Goal: Information Seeking & Learning: Learn about a topic

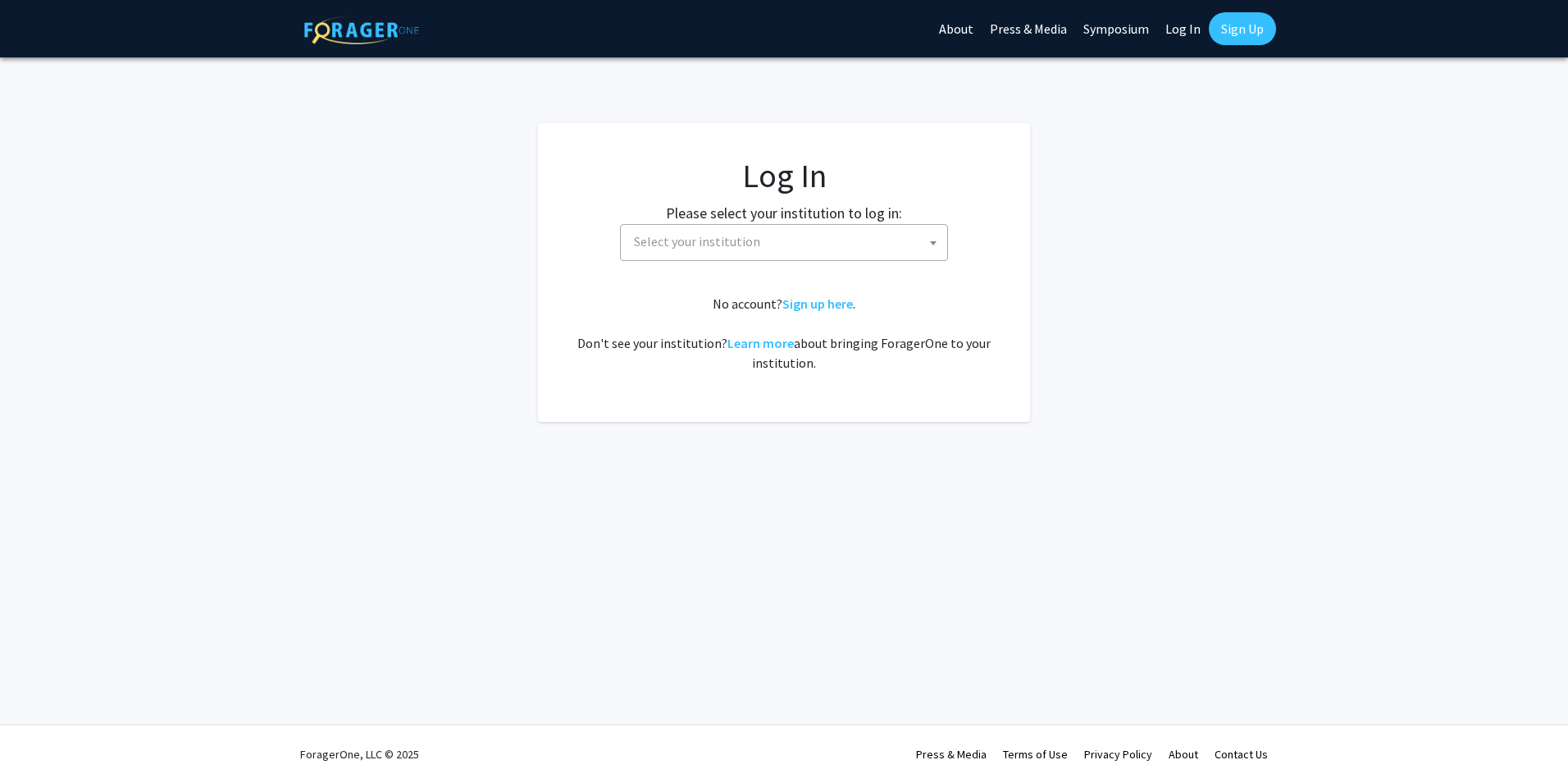
select select
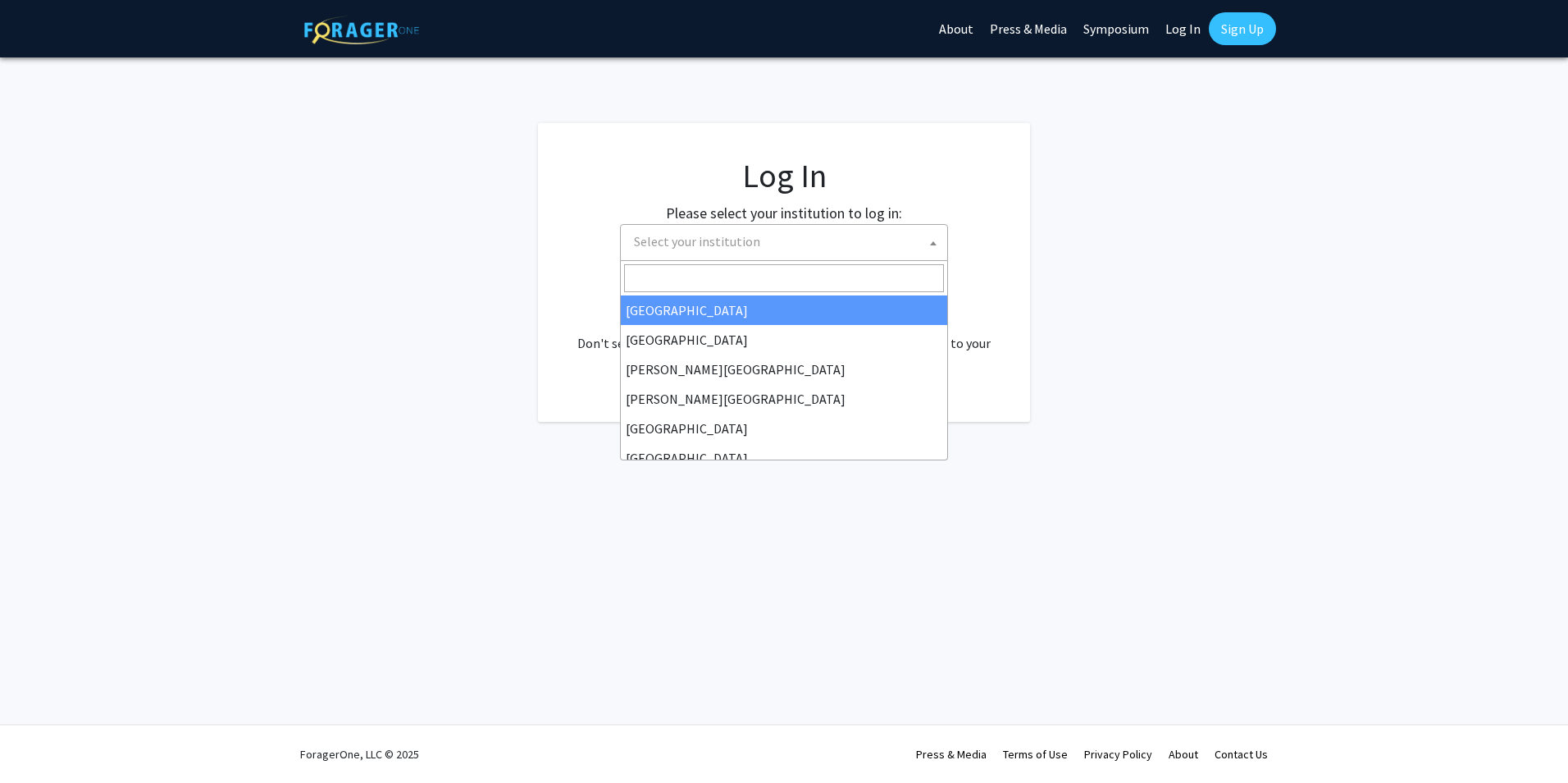
click at [811, 239] on span "Select your institution" at bounding box center [787, 242] width 320 height 34
click at [1193, 26] on link "Log In" at bounding box center [1183, 28] width 52 height 57
click at [728, 229] on span "Select your institution" at bounding box center [787, 242] width 320 height 34
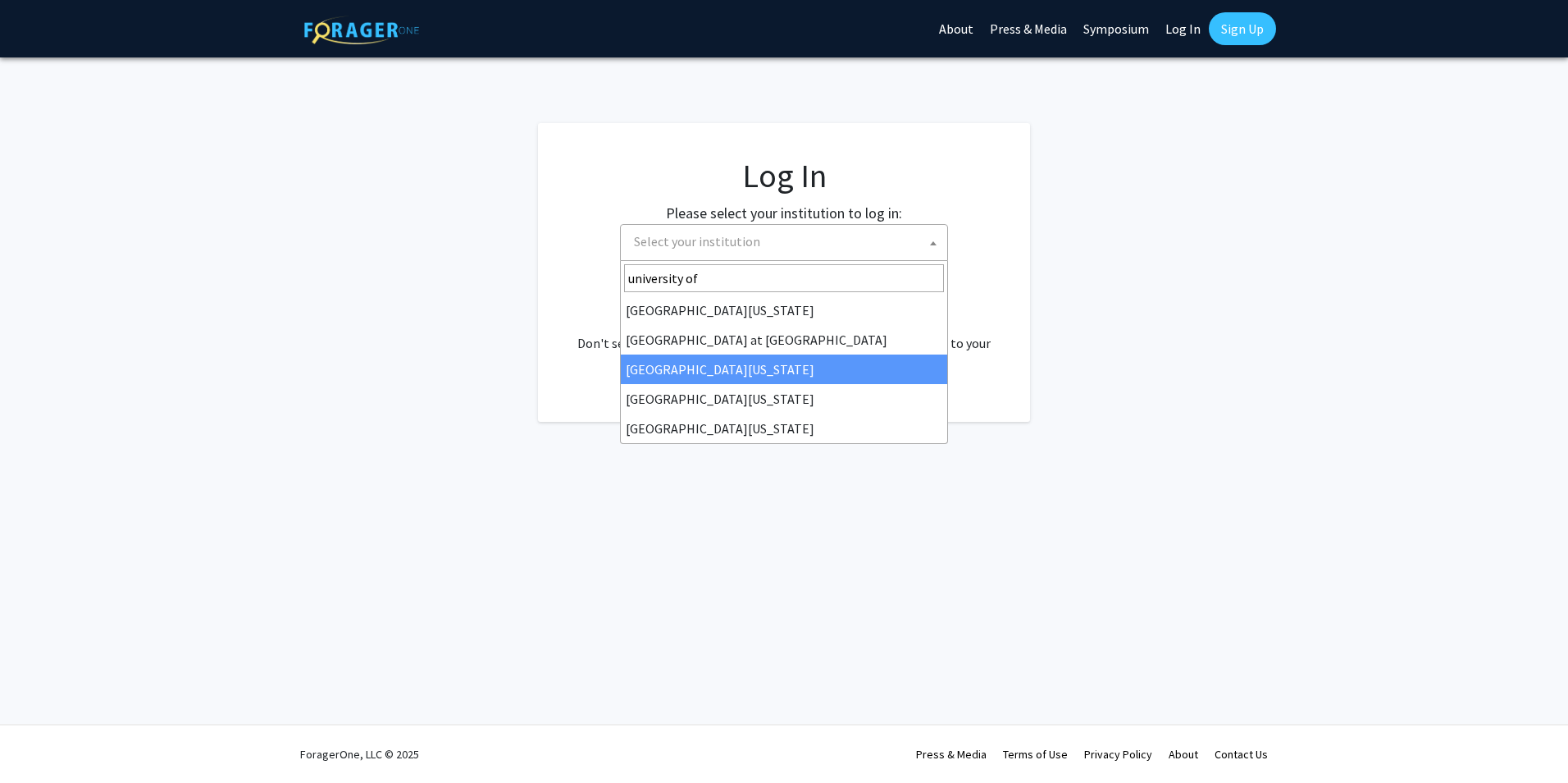
type input "university of"
select select "13"
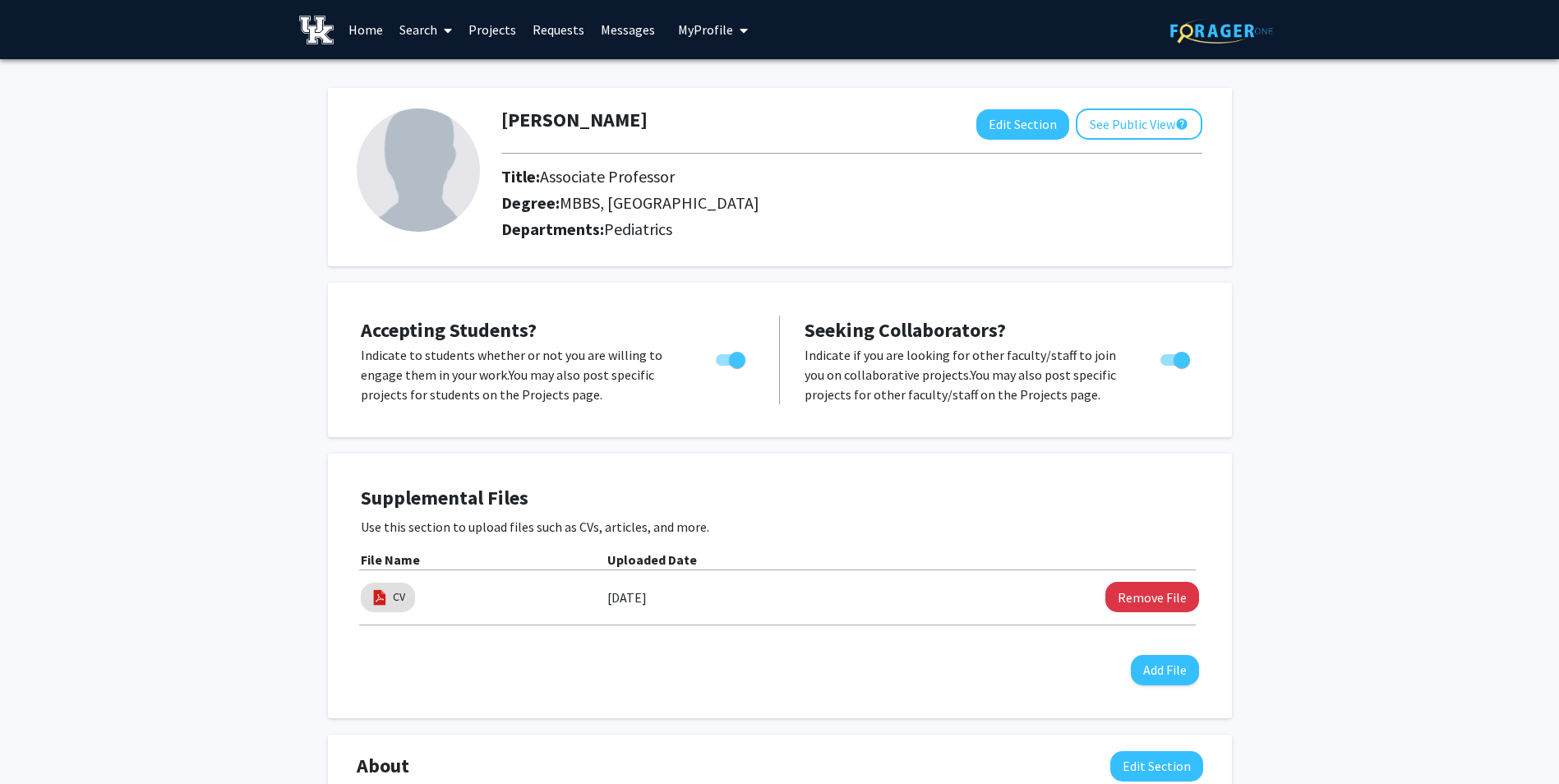
click at [620, 30] on link "Messages" at bounding box center [628, 29] width 71 height 58
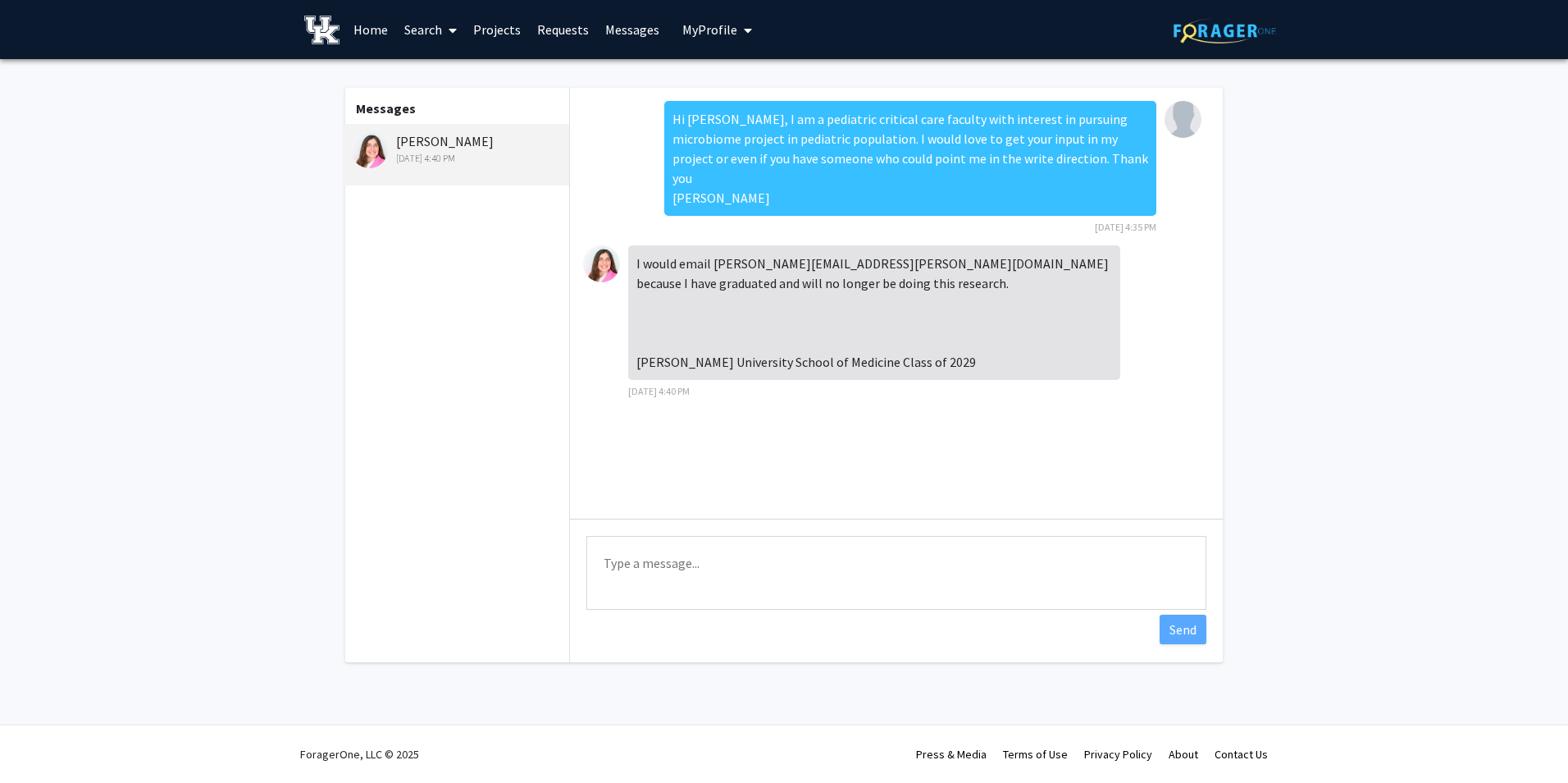
click at [445, 143] on div "Hannah Allen May 19, 2025 4:40 PM" at bounding box center [458, 148] width 214 height 35
click at [396, 160] on div "May 19, 2025 4:40 PM" at bounding box center [458, 158] width 214 height 15
click at [421, 160] on div "May 19, 2025 4:40 PM" at bounding box center [458, 158] width 214 height 15
drag, startPoint x: 421, startPoint y: 160, endPoint x: 372, endPoint y: 153, distance: 49.5
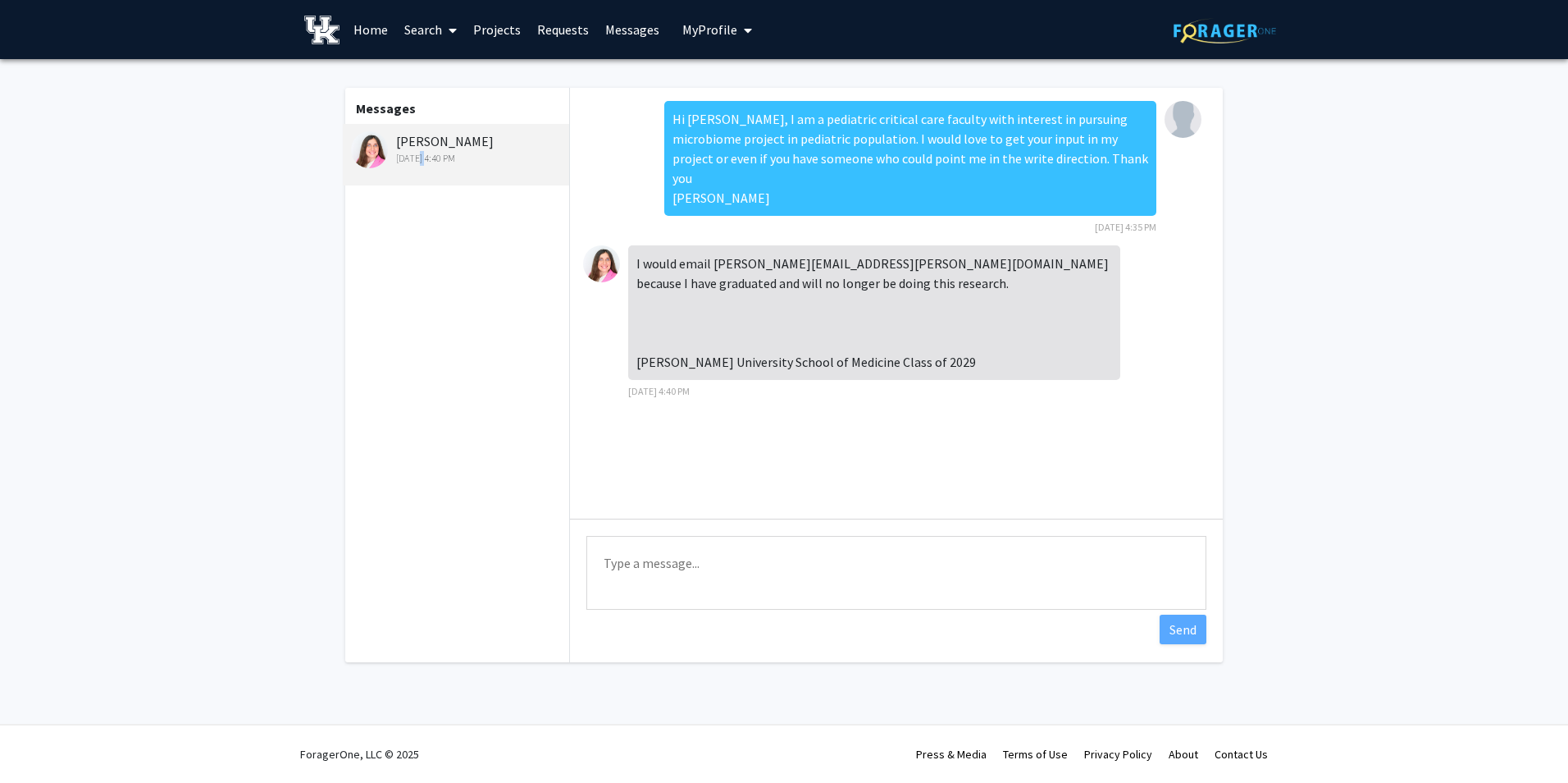
click at [372, 153] on img at bounding box center [369, 149] width 37 height 37
drag, startPoint x: 372, startPoint y: 153, endPoint x: 480, endPoint y: 147, distance: 108.2
click at [480, 147] on div "Hannah Allen May 19, 2025 4:40 PM" at bounding box center [458, 148] width 214 height 35
drag, startPoint x: 712, startPoint y: 244, endPoint x: 850, endPoint y: 250, distance: 138.1
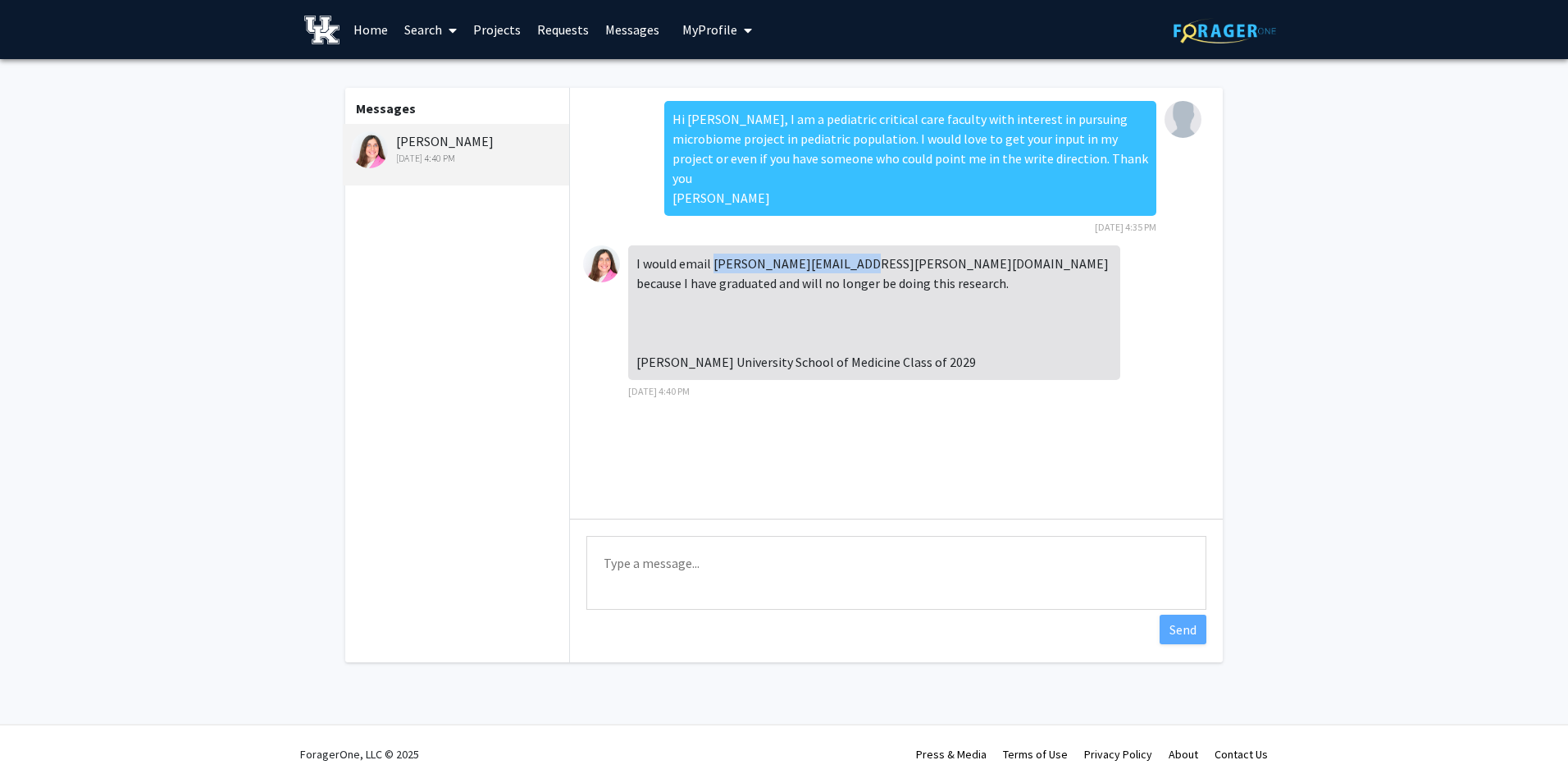
click at [850, 250] on div "I would email david.weisrock@uky.edu because I have graduated and will no longe…" at bounding box center [874, 312] width 493 height 135
copy div "david.weisrock@uky.edu"
click at [379, 34] on link "Home" at bounding box center [371, 29] width 51 height 57
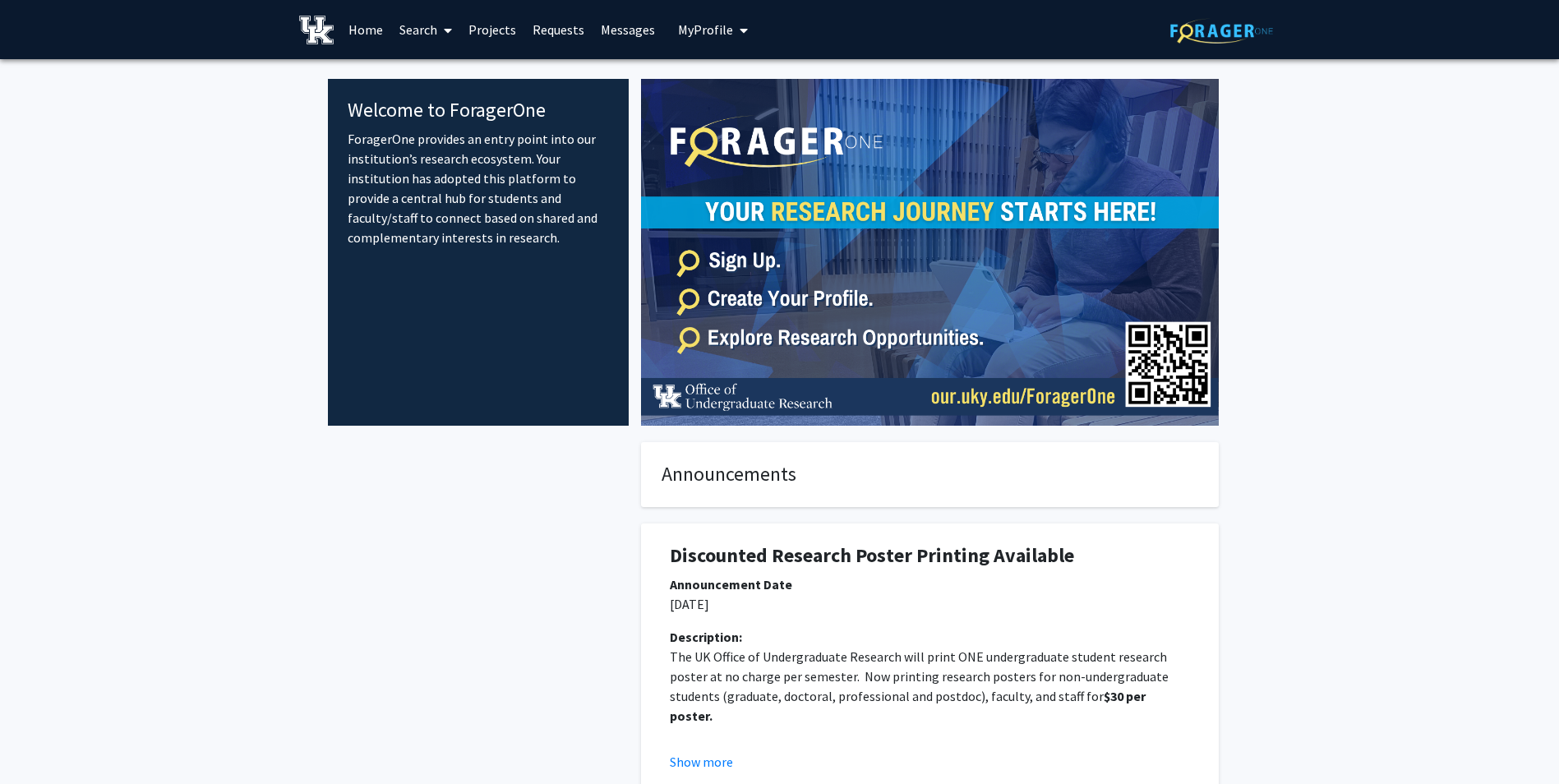
click at [481, 27] on link "Projects" at bounding box center [493, 29] width 64 height 58
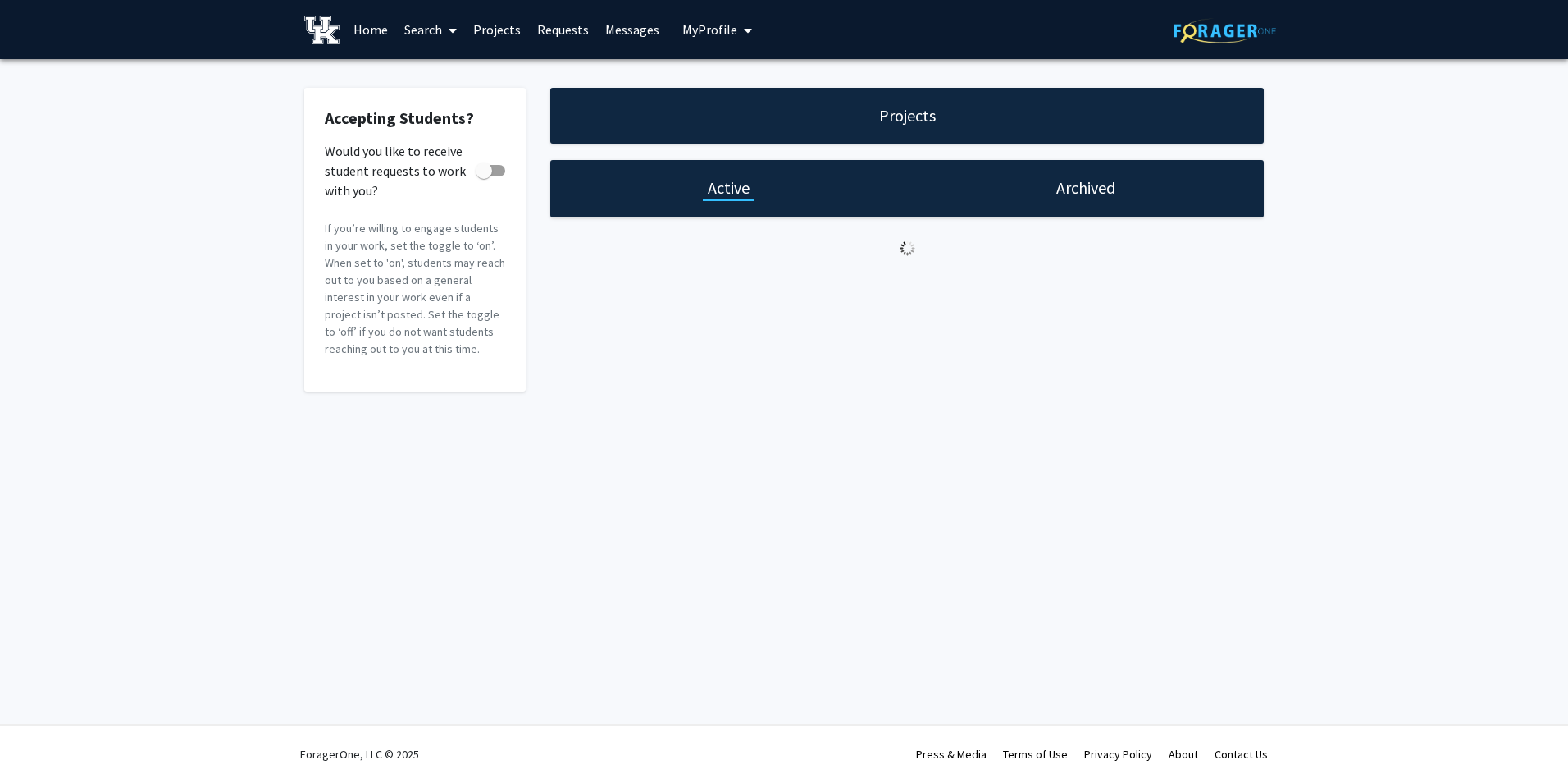
checkbox input "true"
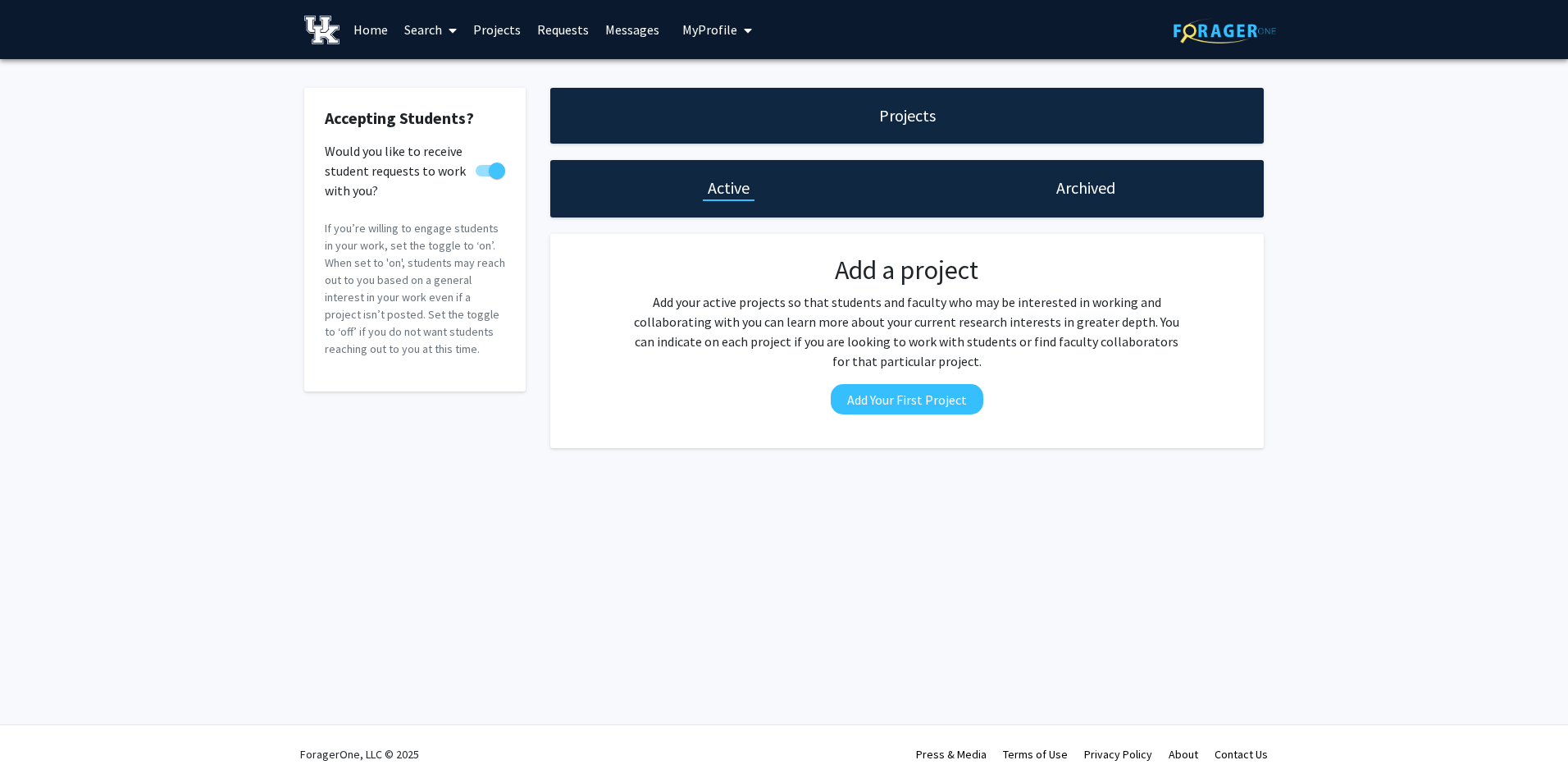
click at [376, 28] on link "Home" at bounding box center [371, 29] width 51 height 57
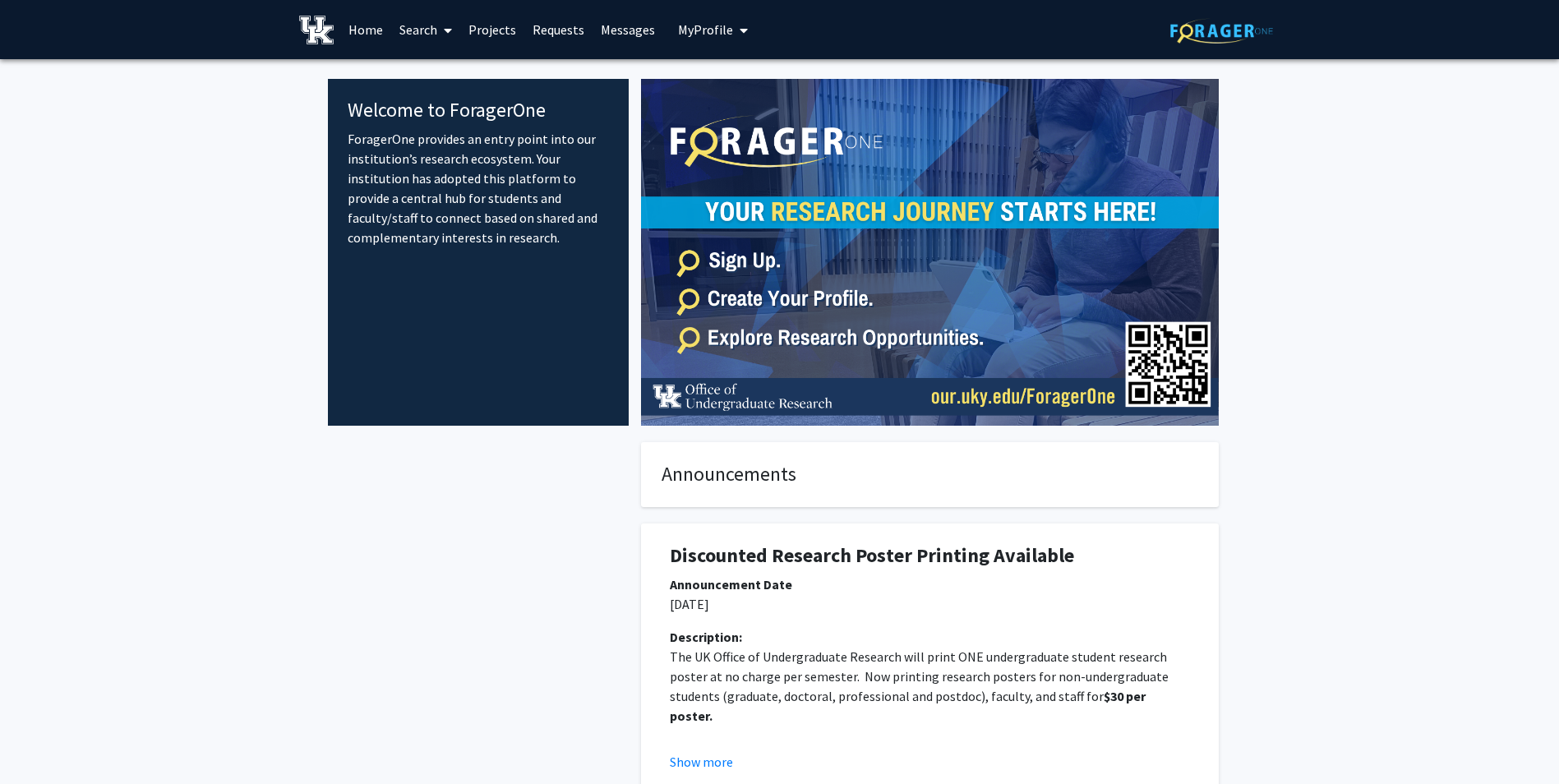
click at [310, 29] on img at bounding box center [316, 30] width 35 height 28
click at [449, 31] on icon at bounding box center [447, 30] width 8 height 13
click at [474, 66] on span "Faculty/Staff" at bounding box center [452, 75] width 121 height 33
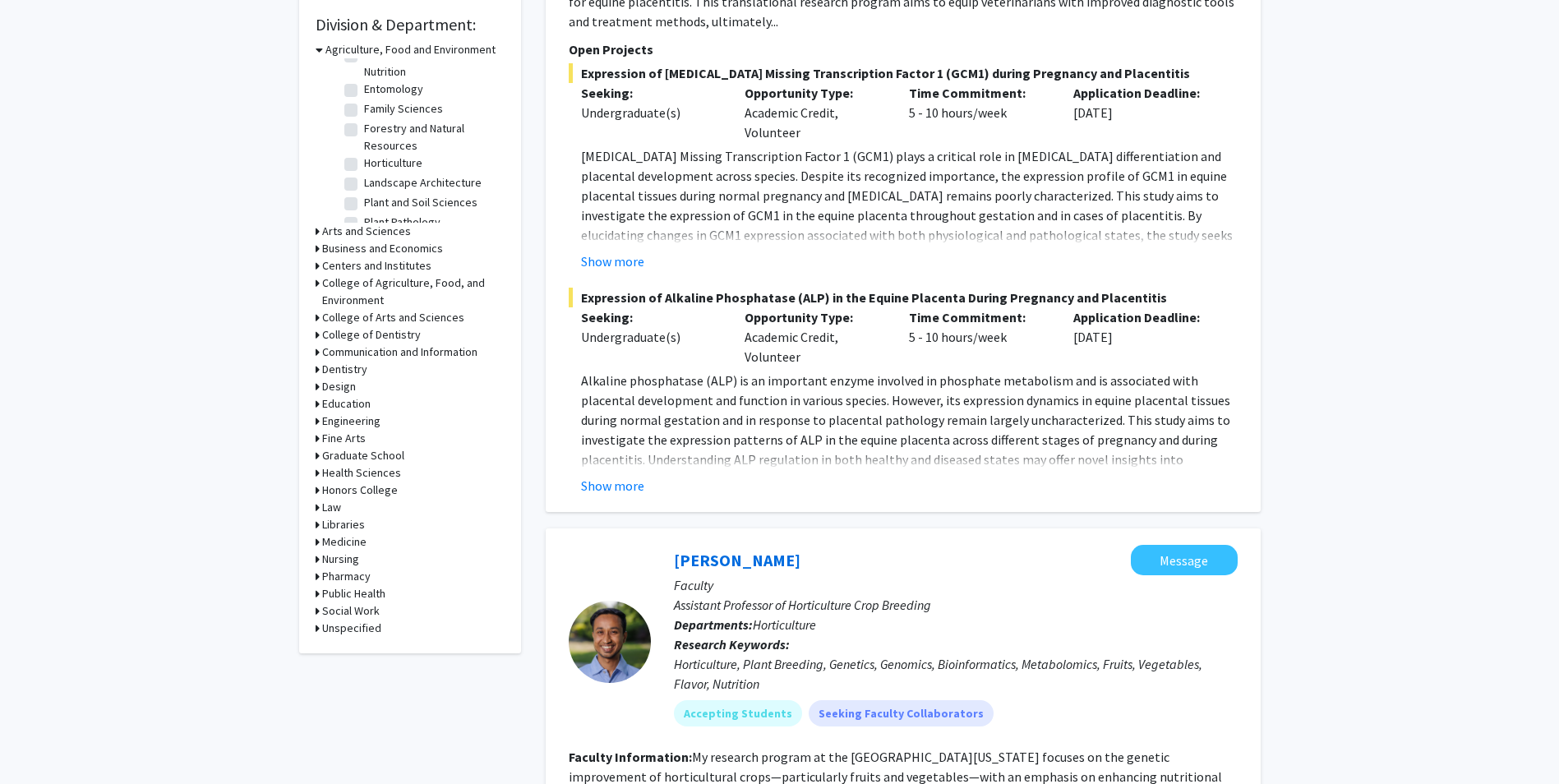
scroll to position [493, 0]
click at [323, 541] on h3 "Medicine" at bounding box center [344, 541] width 44 height 17
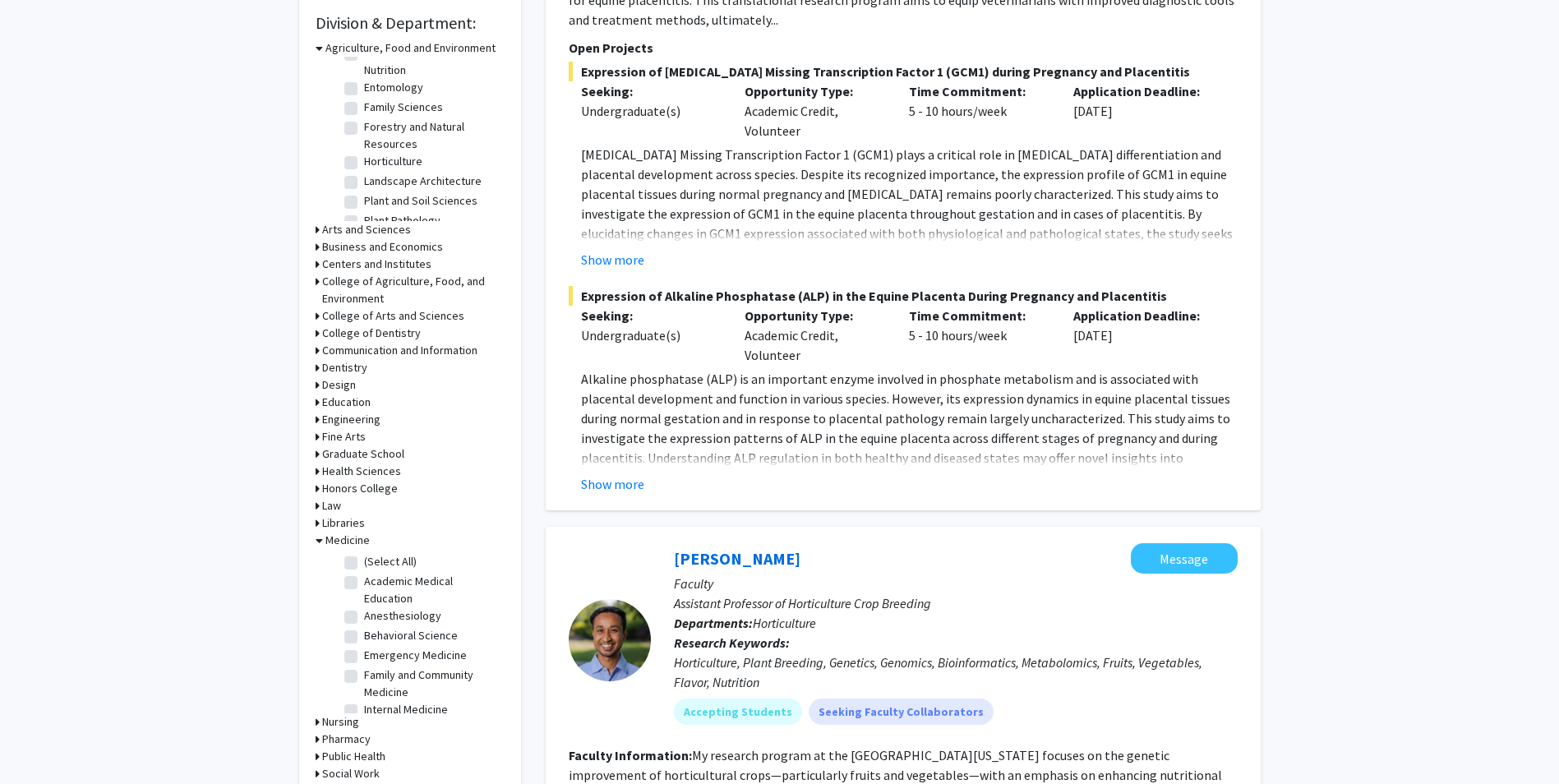
click at [364, 558] on label "(Select All)" at bounding box center [391, 561] width 53 height 17
click at [364, 558] on input "(Select All)" at bounding box center [369, 558] width 10 height 10
checkbox input "true"
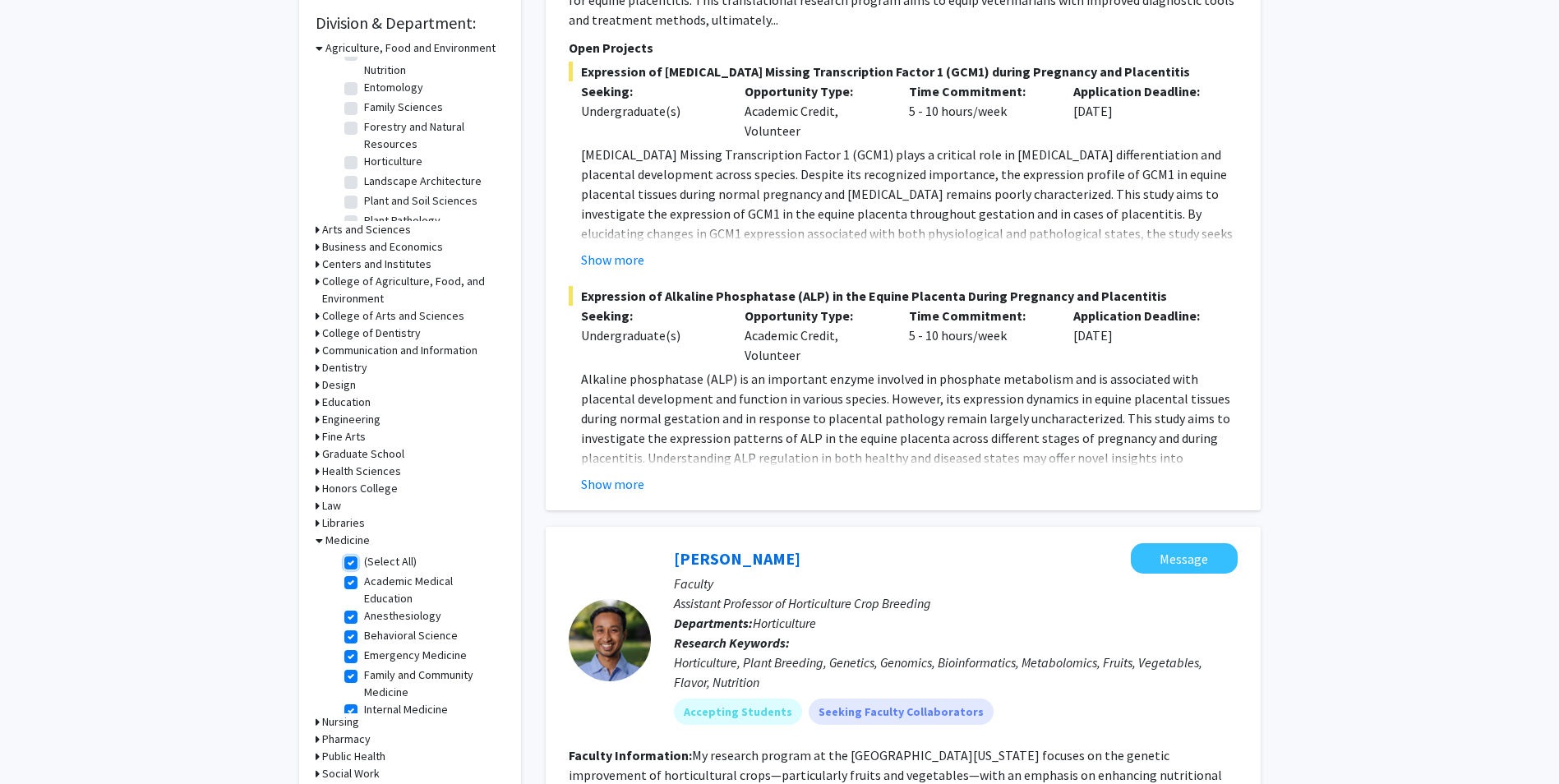
checkbox input "true"
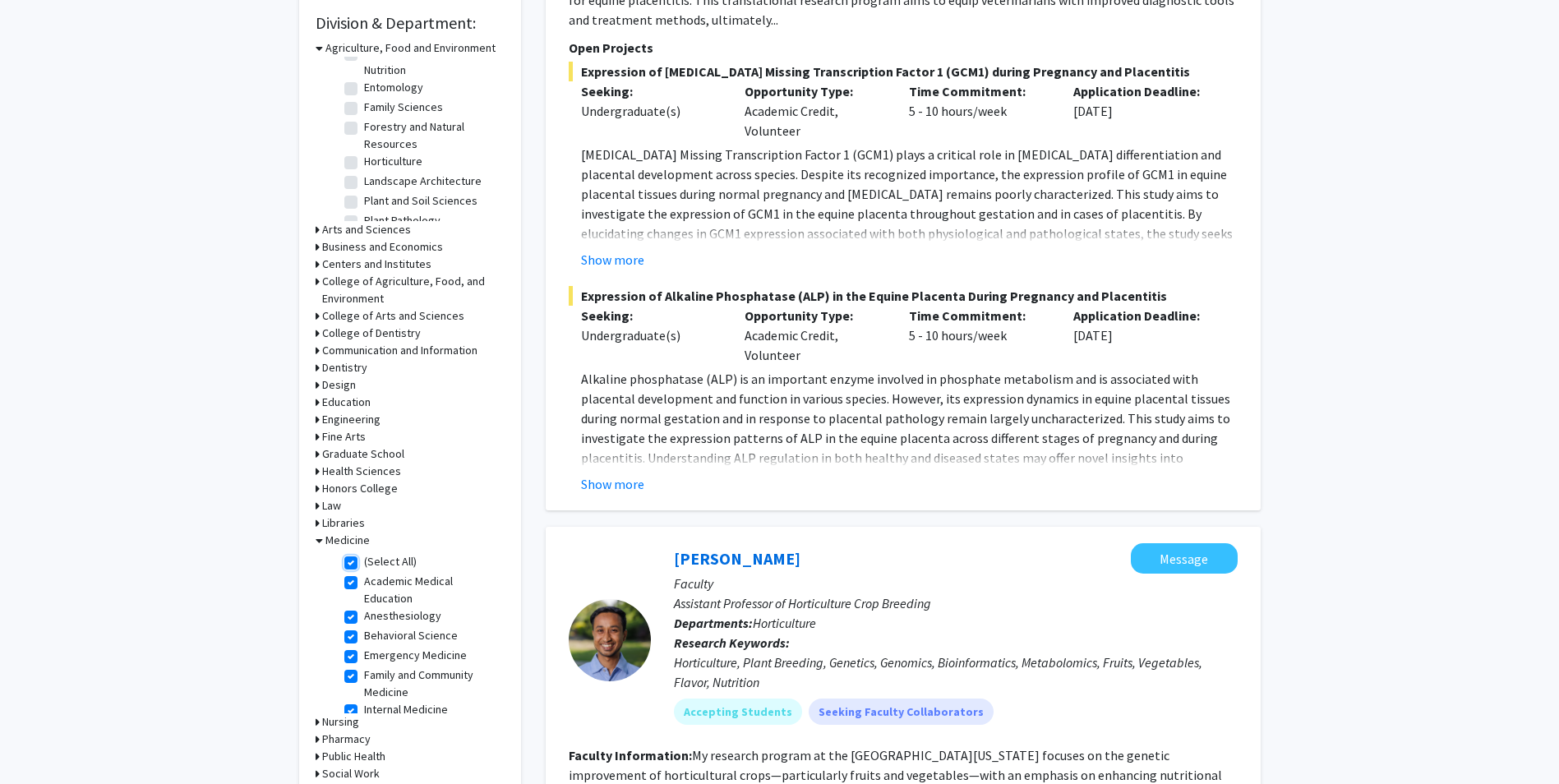
checkbox input "true"
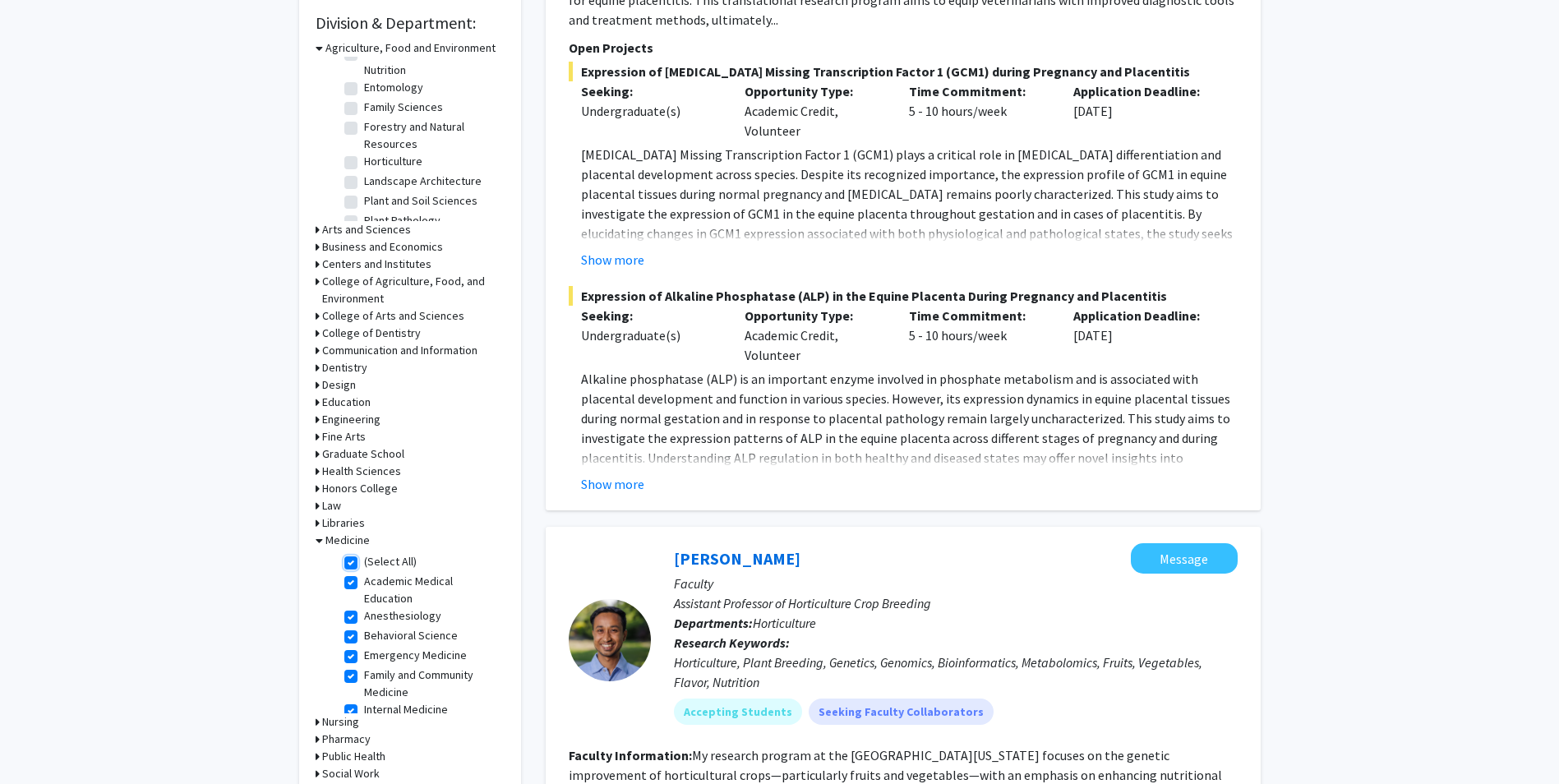
checkbox input "true"
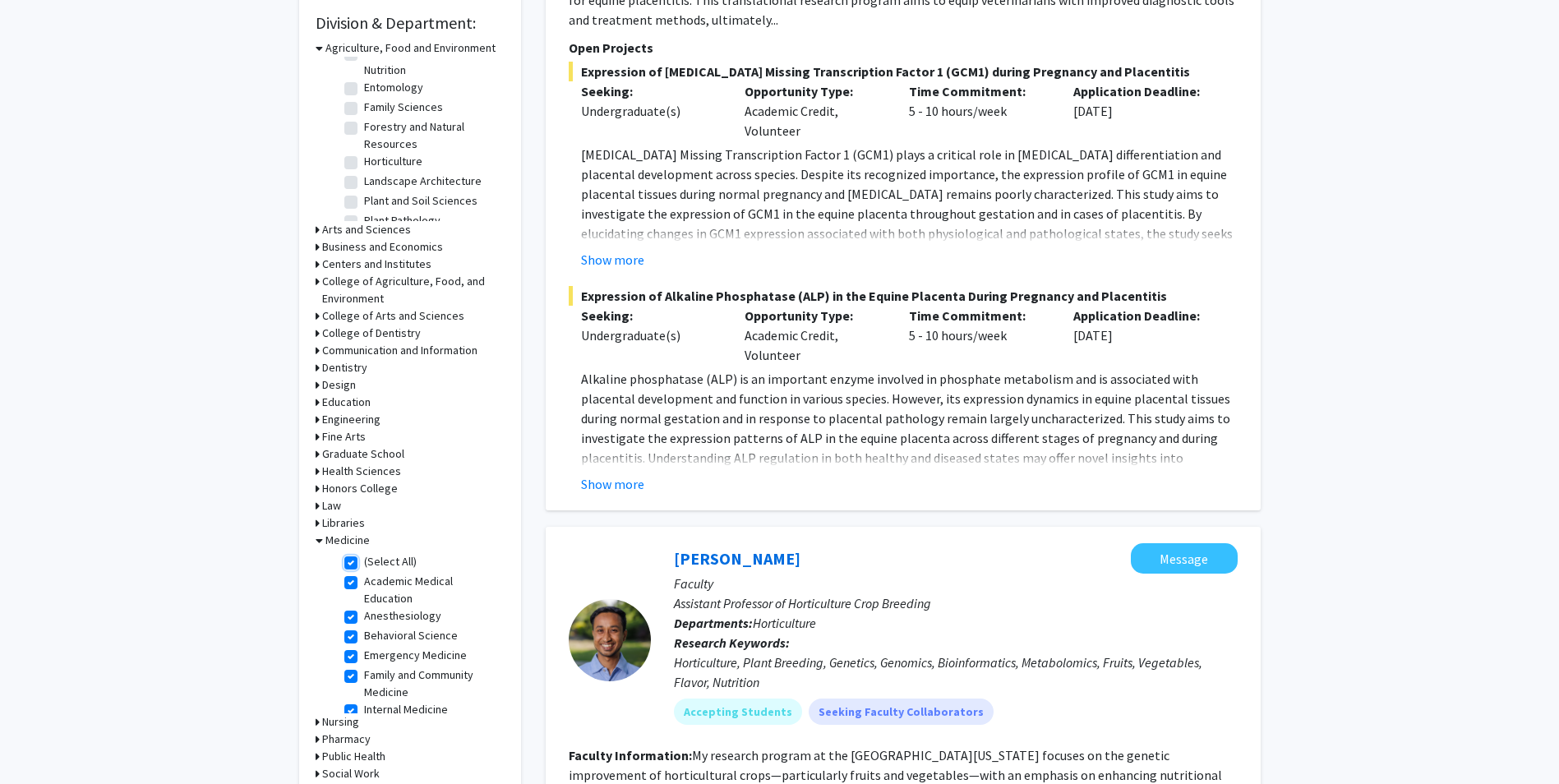
checkbox input "true"
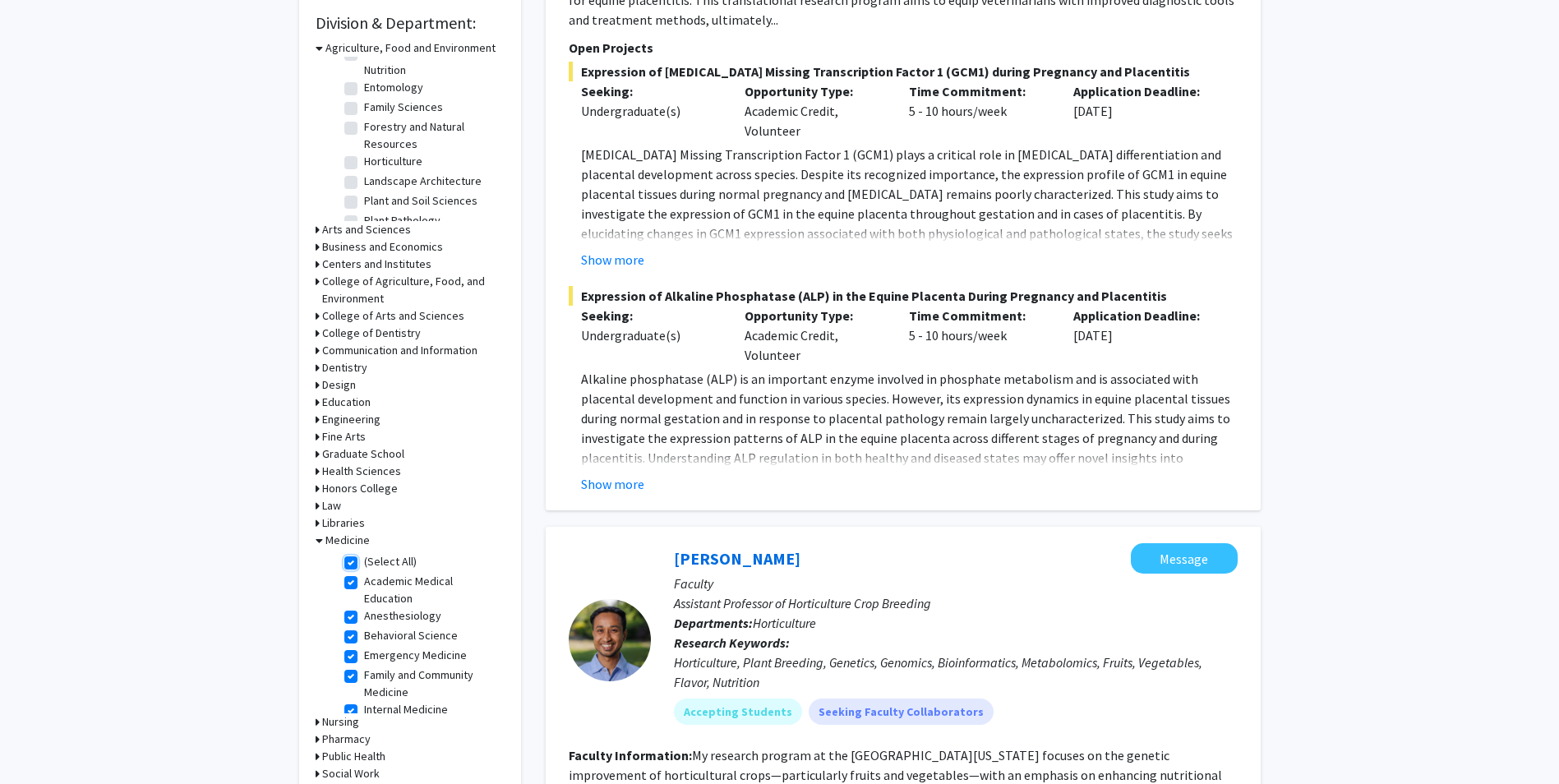
checkbox input "true"
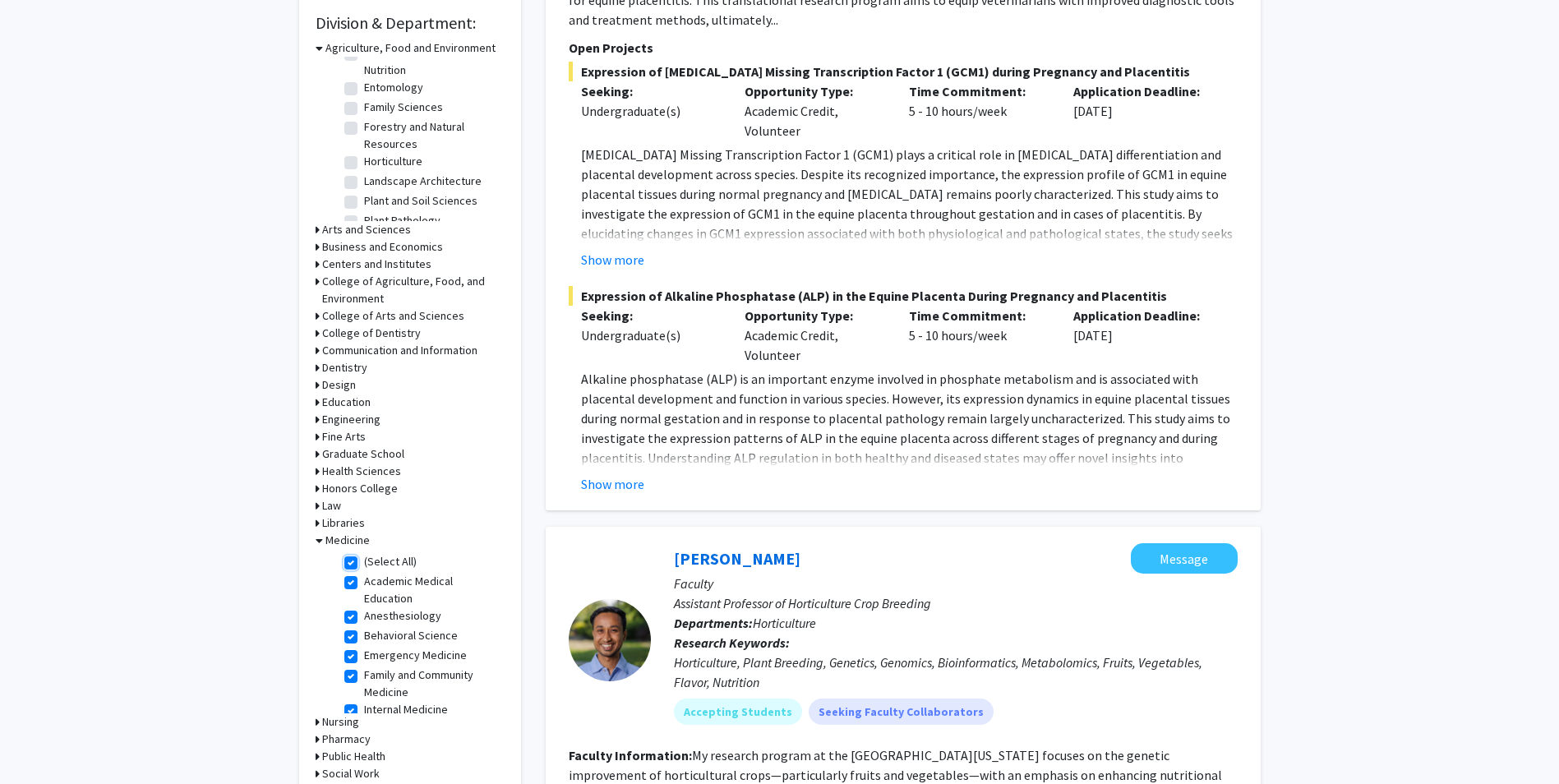
checkbox input "true"
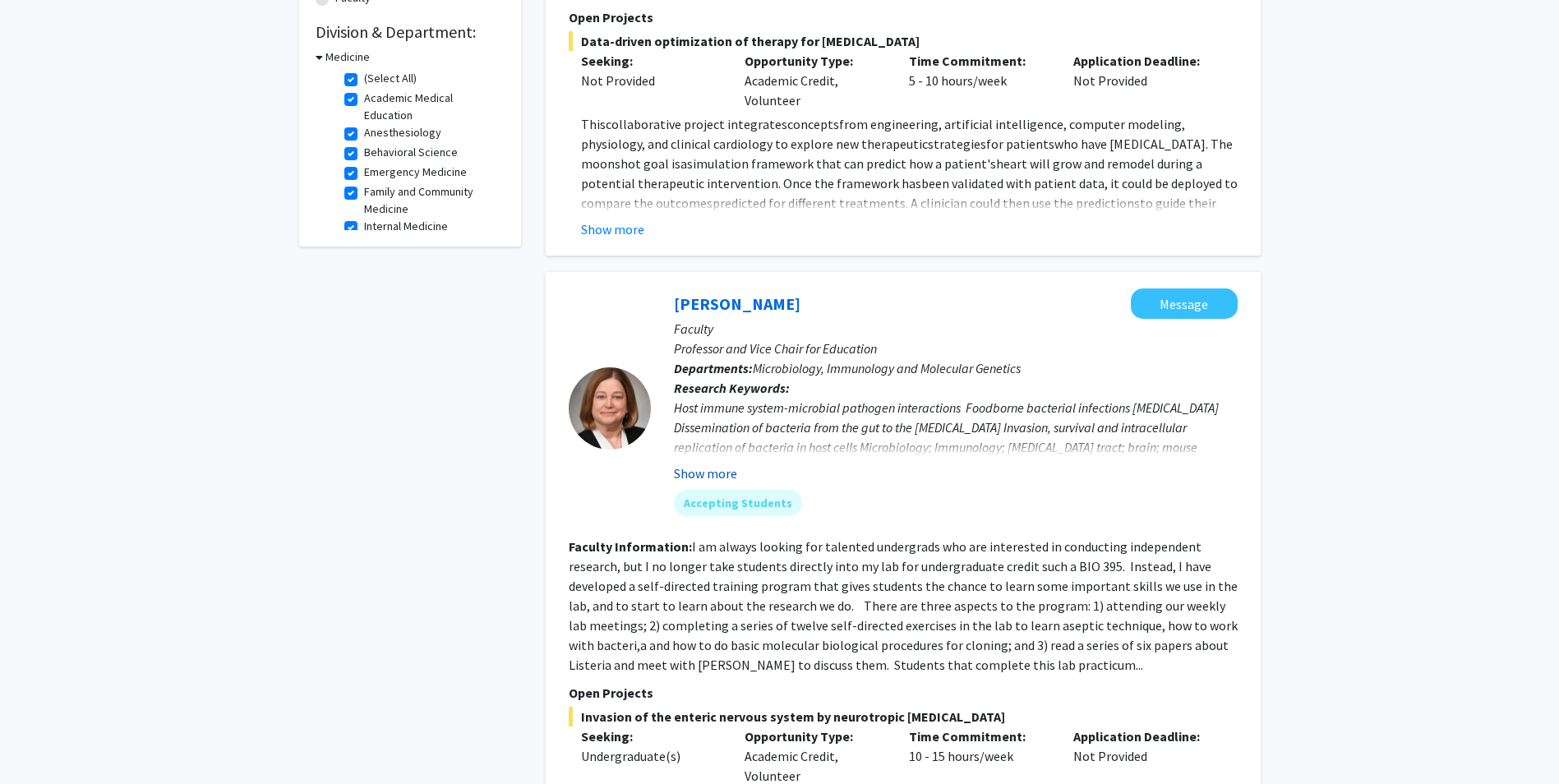
scroll to position [493, 0]
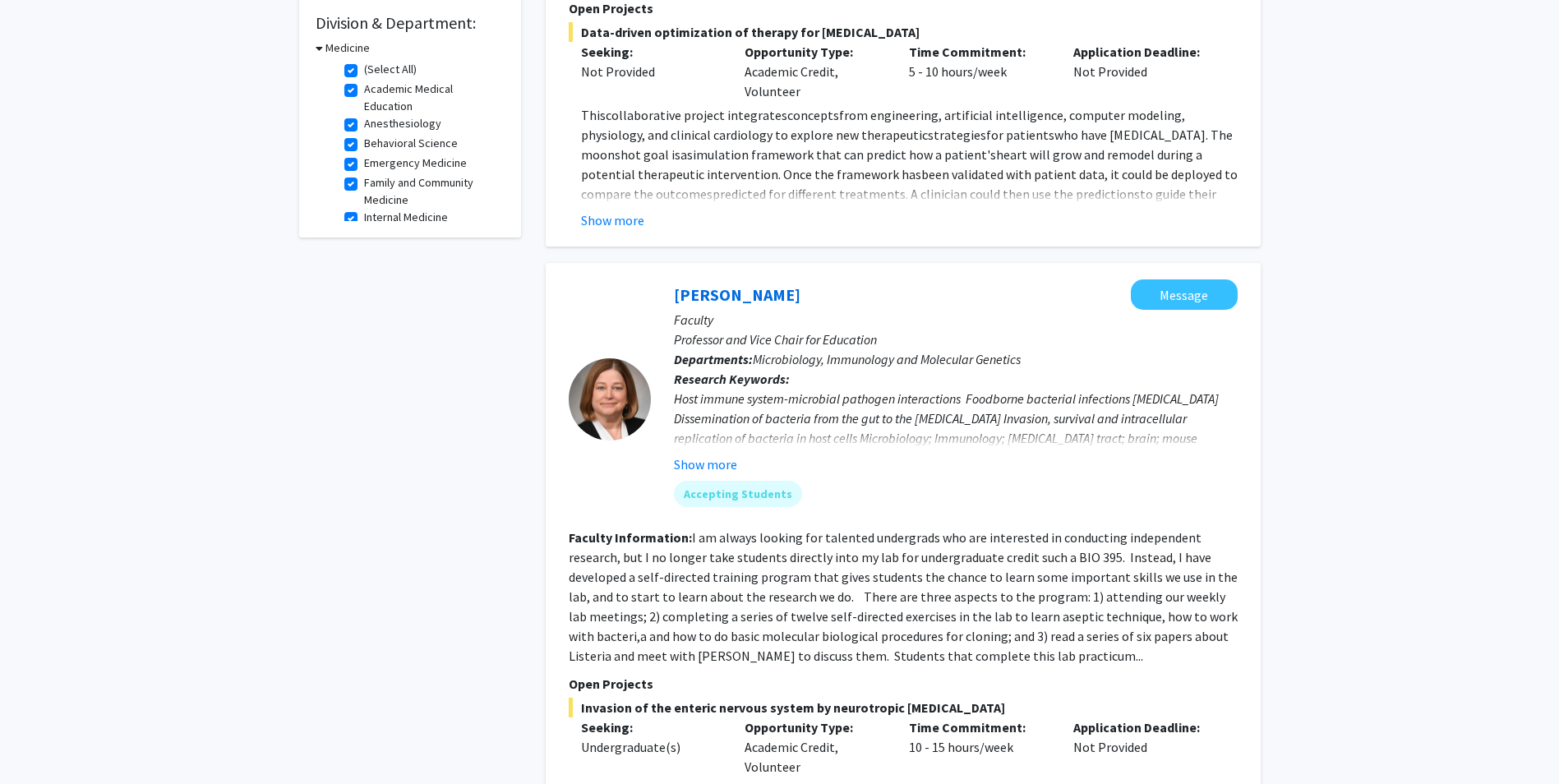
click at [1028, 664] on section "Faculty Information: I am always looking for talented undergrads who are intere…" at bounding box center [903, 596] width 669 height 138
click at [1030, 658] on fg-read-more "I am always looking for talented undergrads who are interested in conducting in…" at bounding box center [903, 596] width 669 height 135
click at [1033, 653] on fg-read-more "I am always looking for talented undergrads who are interested in conducting in…" at bounding box center [903, 596] width 669 height 135
click at [1048, 659] on fg-read-more "I am always looking for talented undergrads who are interested in conducting in…" at bounding box center [903, 596] width 669 height 135
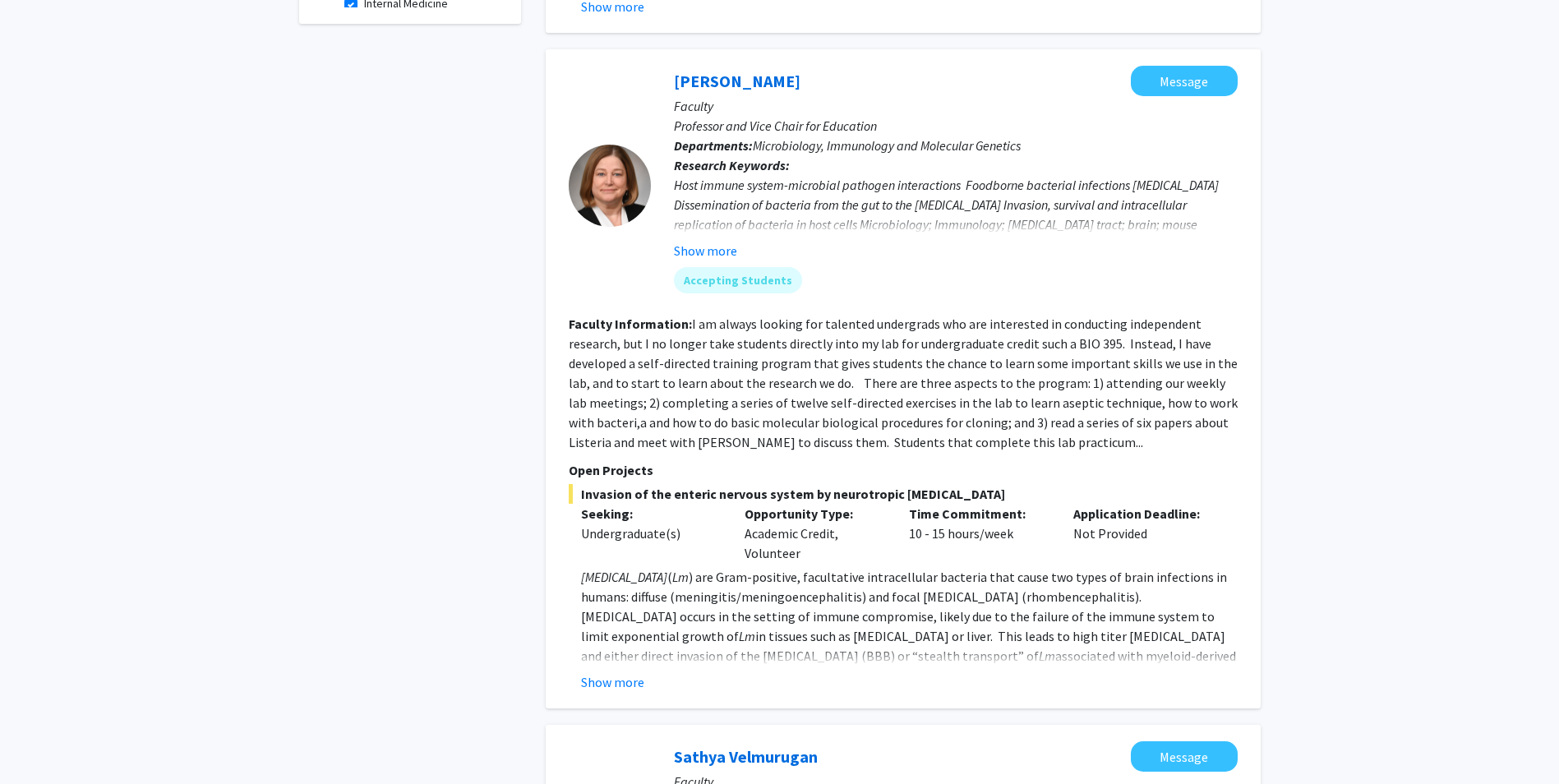
scroll to position [740, 0]
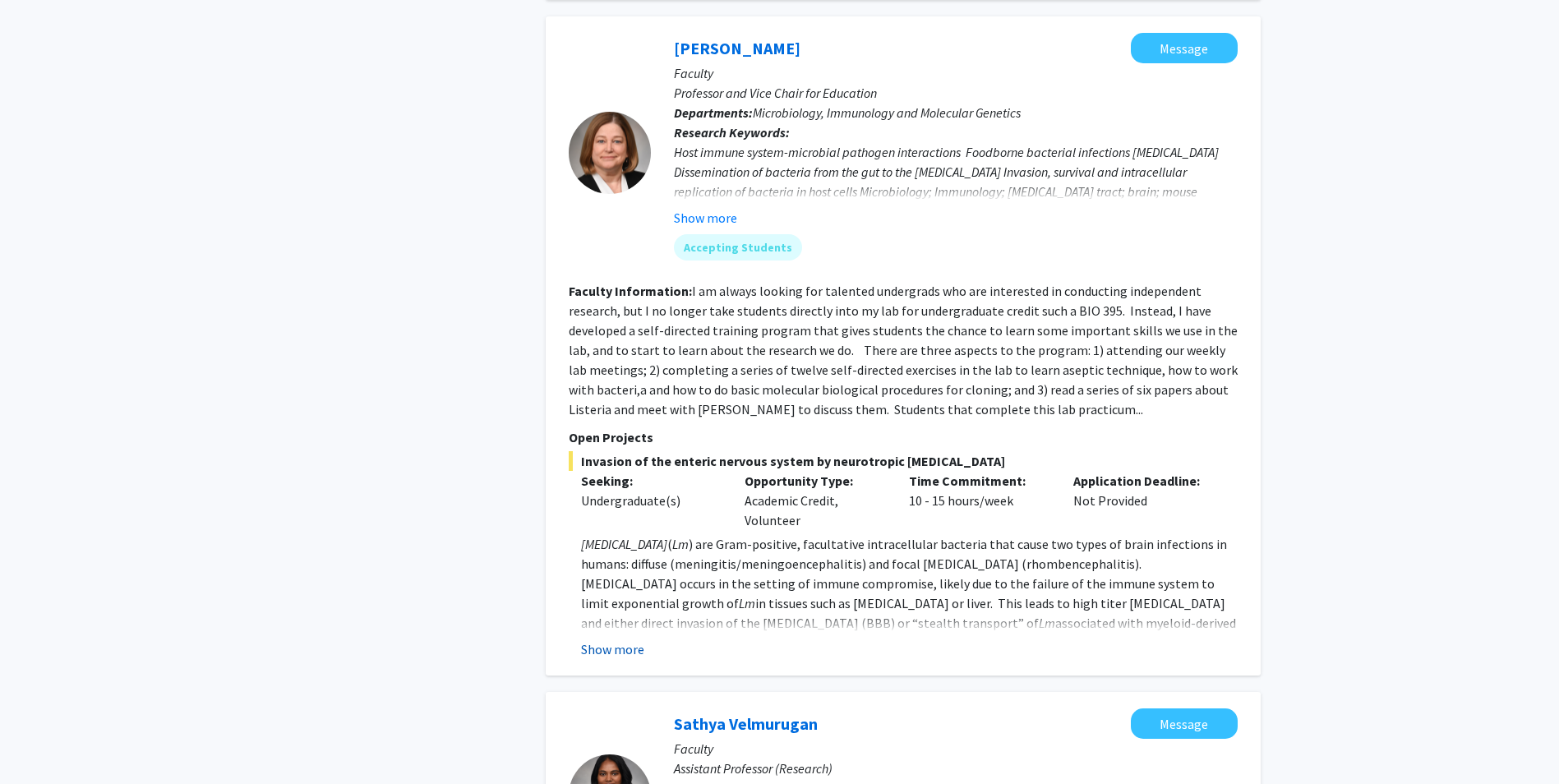
click at [619, 654] on button "Show more" at bounding box center [612, 649] width 63 height 20
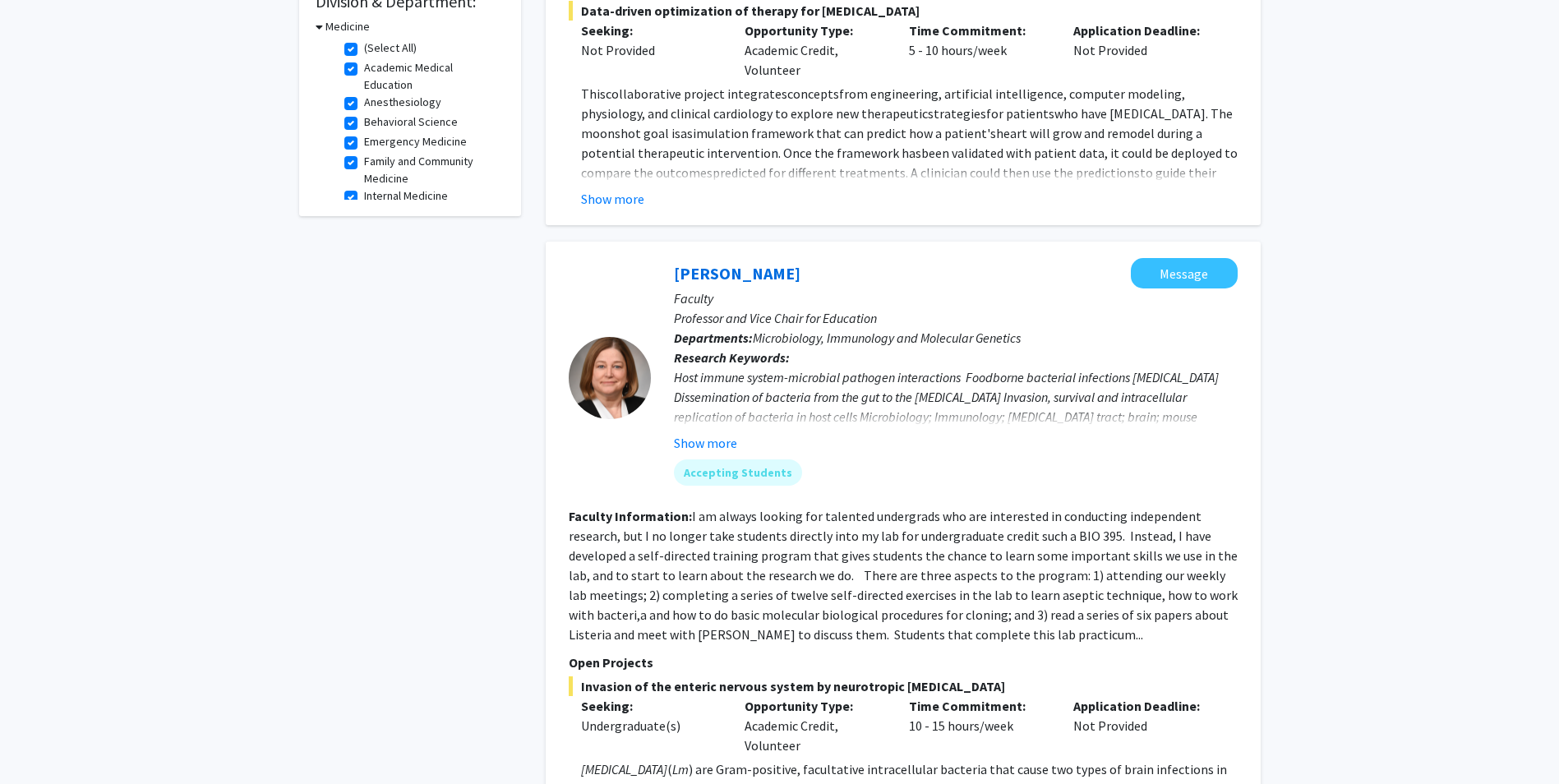
scroll to position [0, 0]
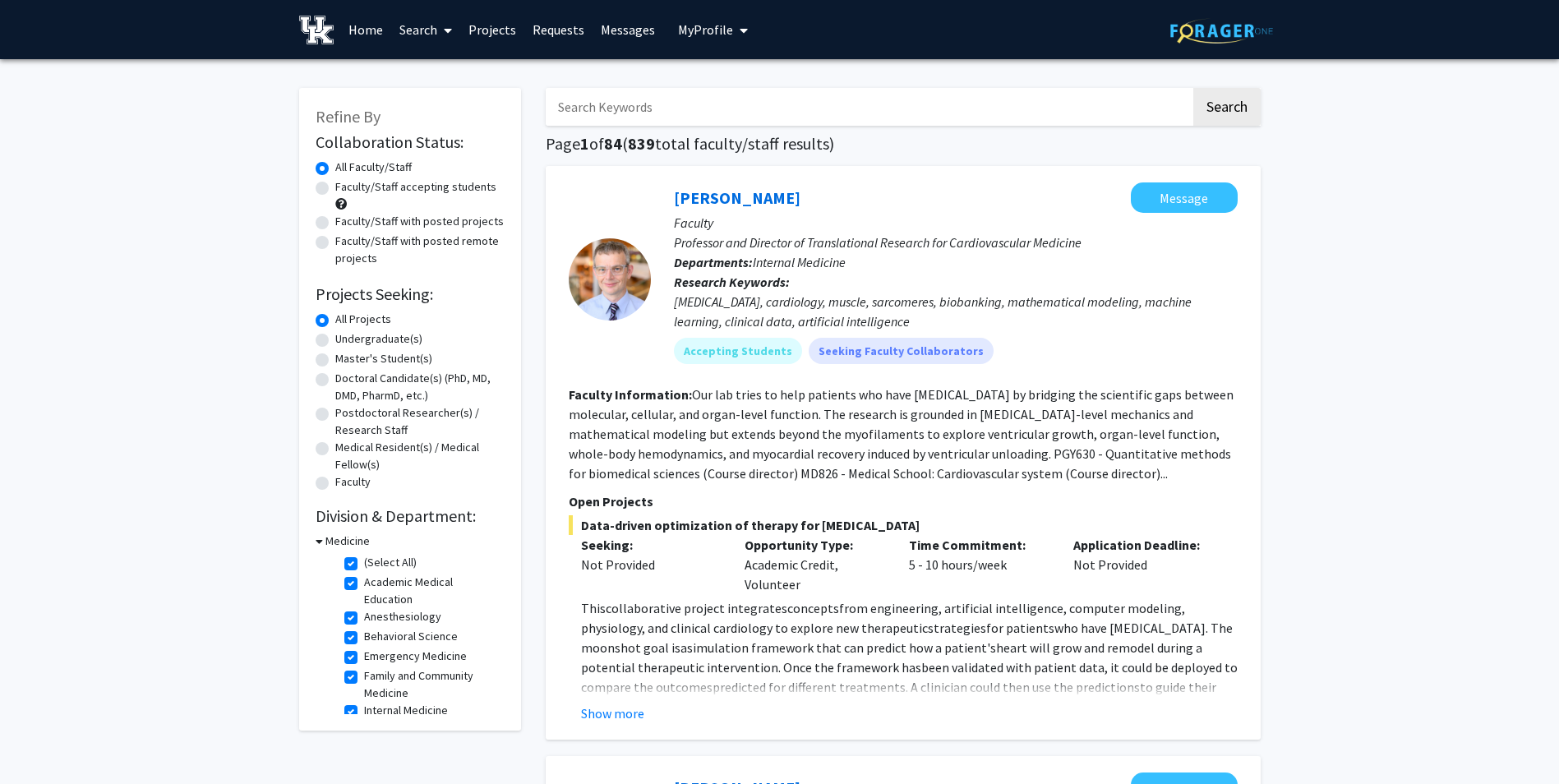
click at [364, 656] on label "Emergency Medicine" at bounding box center [415, 656] width 103 height 17
click at [364, 656] on input "Emergency Medicine" at bounding box center [369, 652] width 10 height 10
checkbox input "false"
checkbox input "true"
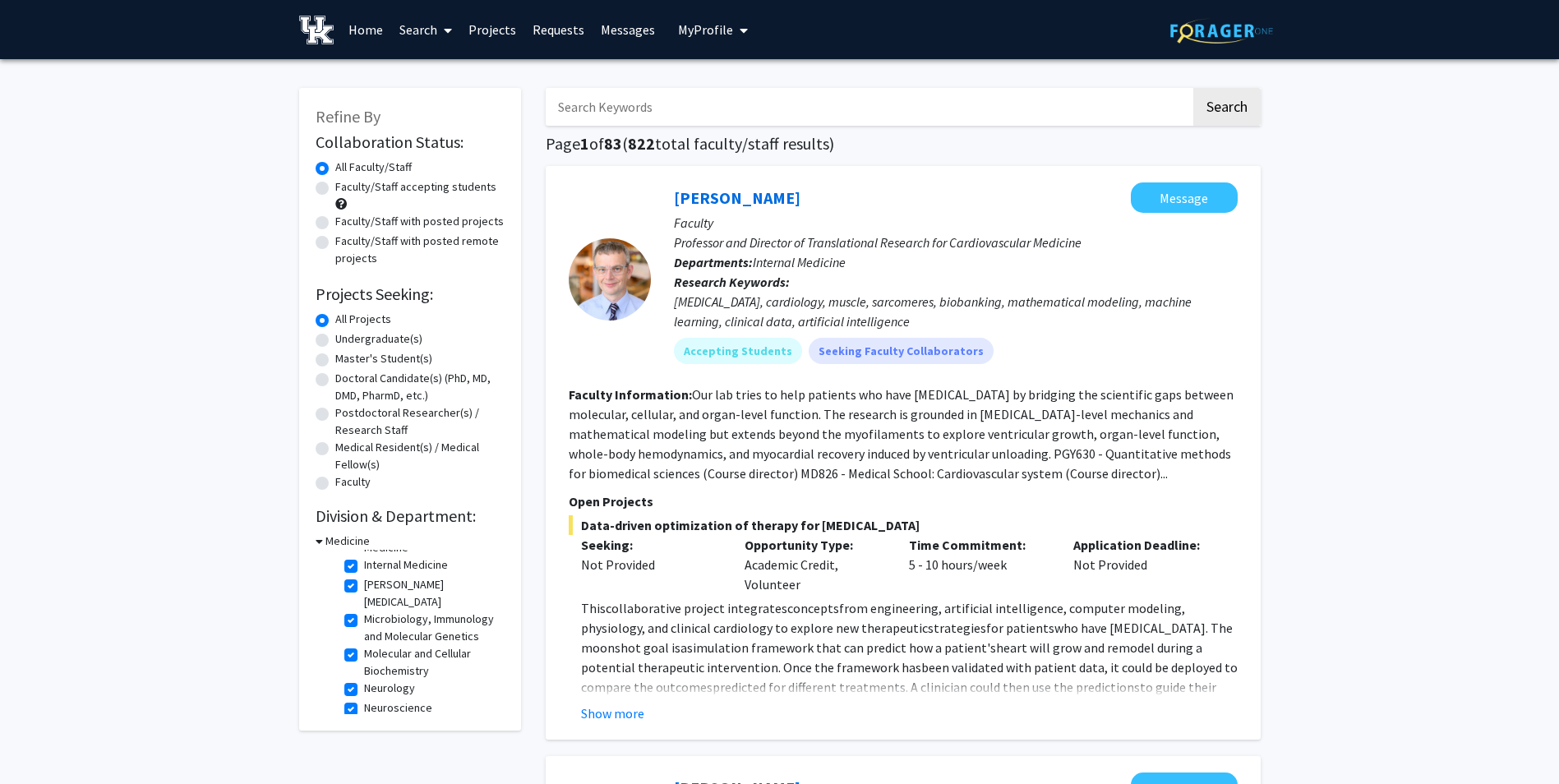
click at [504, 703] on div "(Select All) (Select All) Academic Medical Education Academic Medical Education…" at bounding box center [423, 632] width 164 height 164
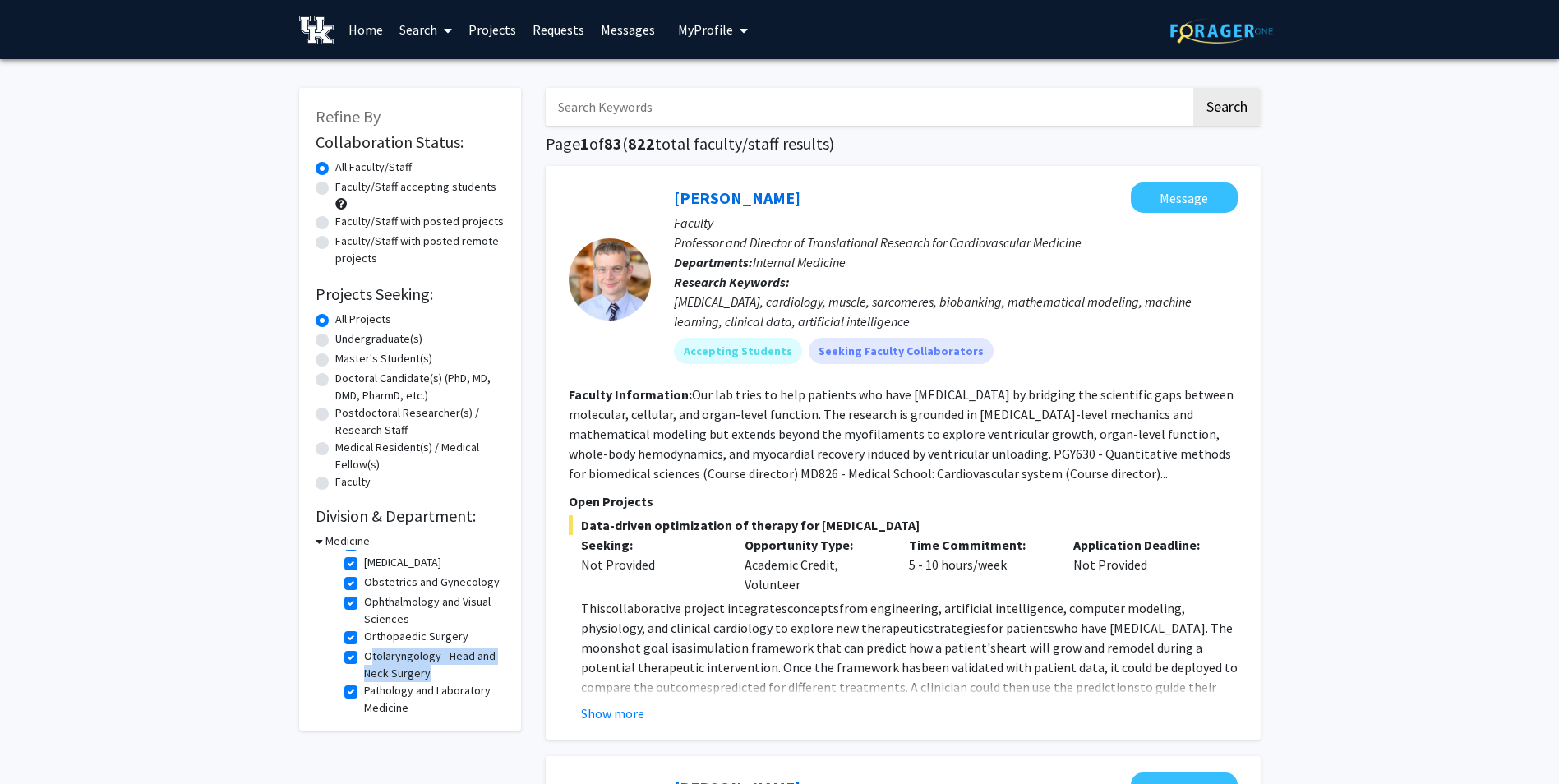
click at [504, 703] on div "(Select All) (Select All) Academic Medical Education Academic Medical Education…" at bounding box center [423, 632] width 164 height 164
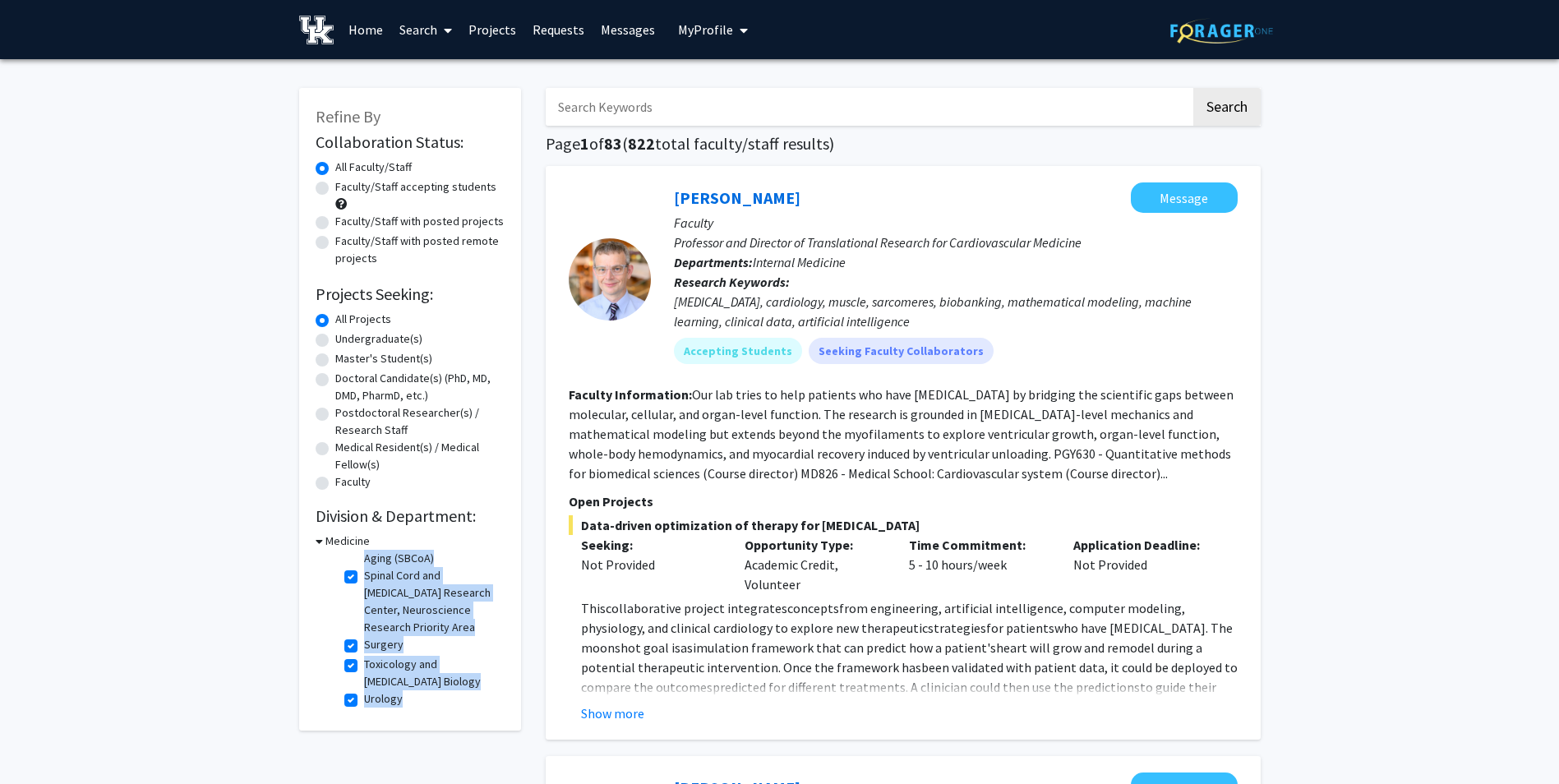
scroll to position [659, 0]
click at [504, 703] on div "(Select All) (Select All) Academic Medical Education Academic Medical Education…" at bounding box center [423, 632] width 164 height 164
click at [364, 698] on label "Urology" at bounding box center [383, 699] width 39 height 17
click at [364, 698] on input "Urology" at bounding box center [369, 695] width 10 height 10
checkbox input "false"
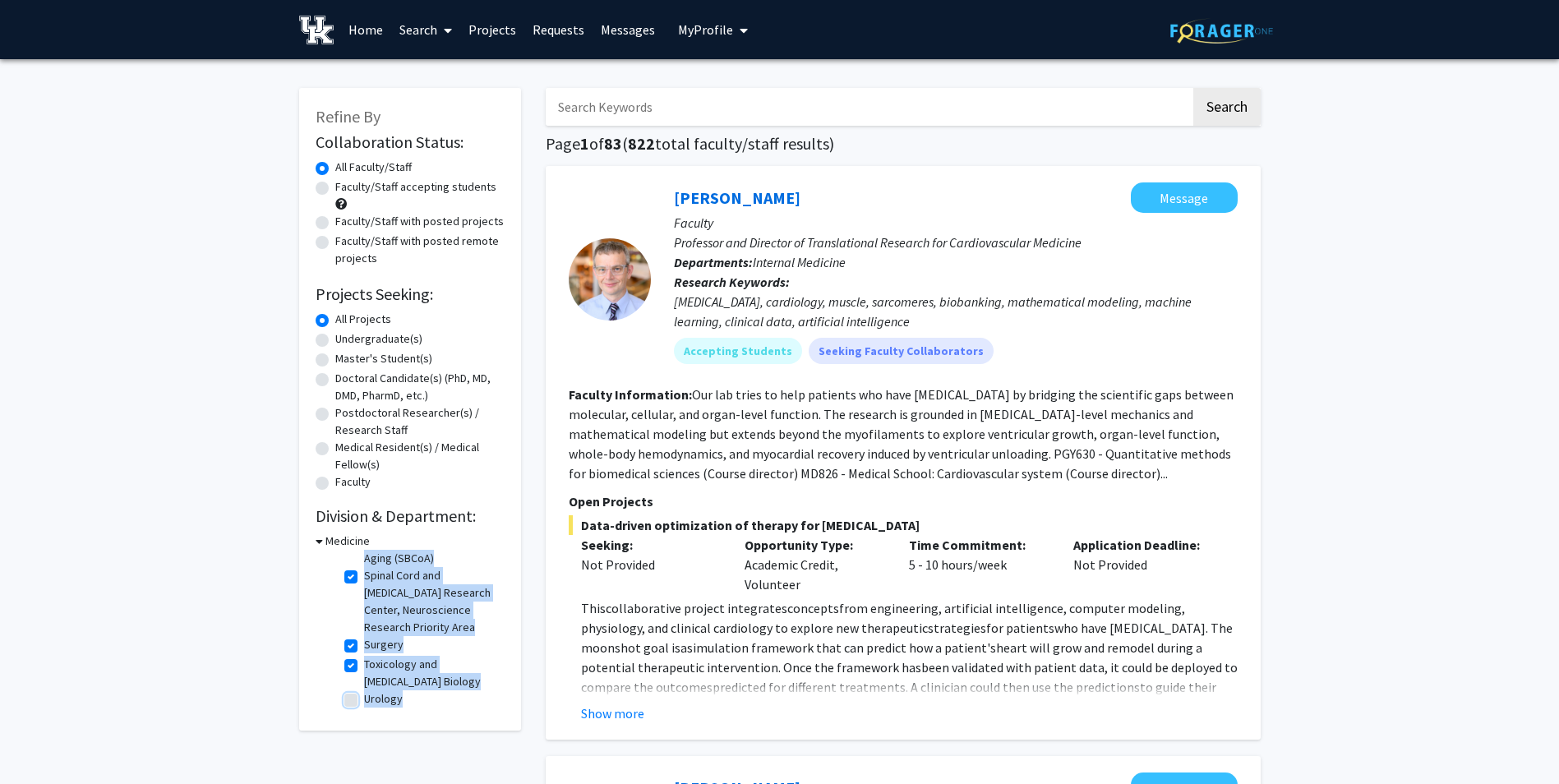
checkbox input "true"
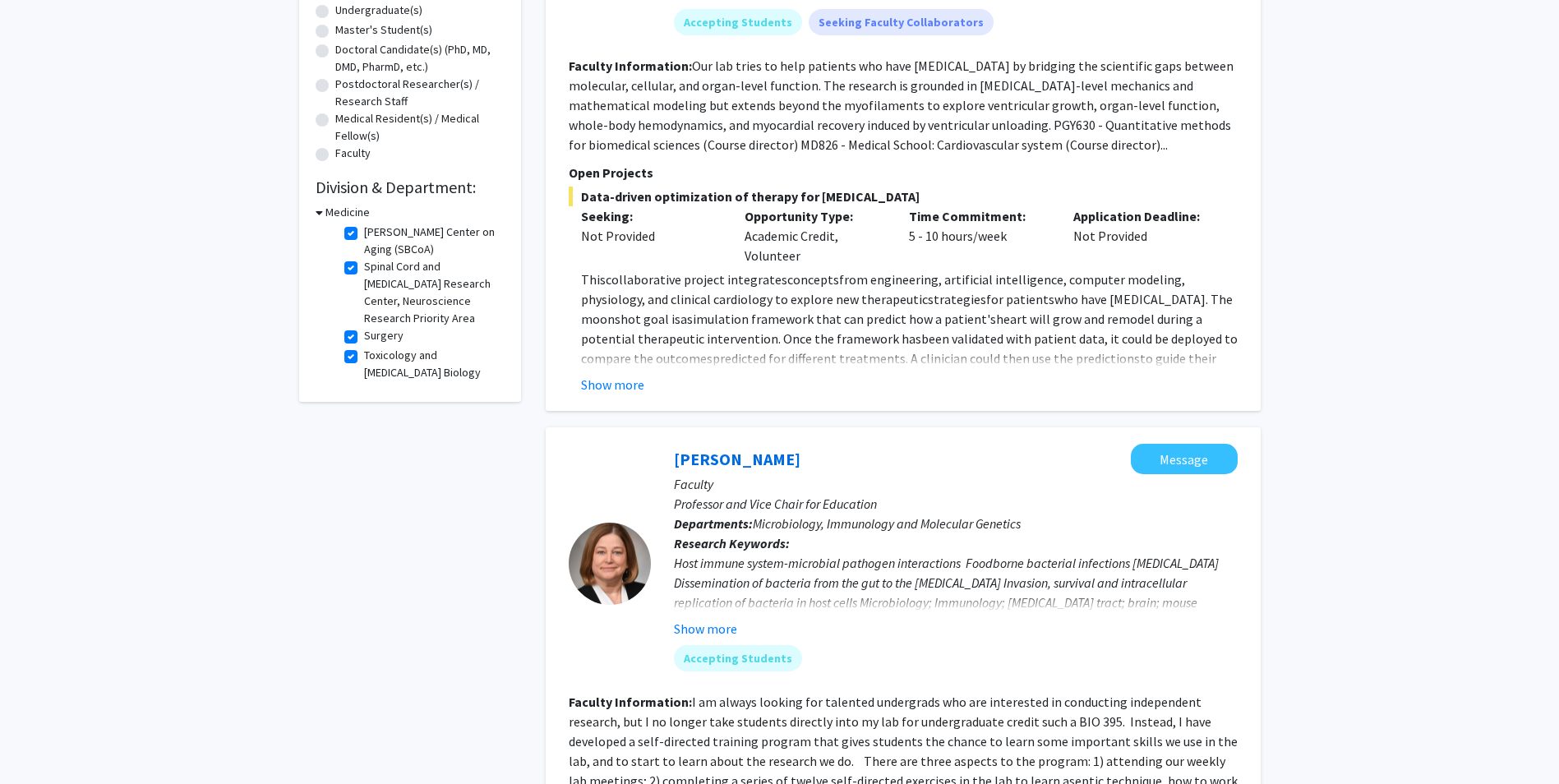
scroll to position [641, 0]
click at [364, 359] on label "Toxicology and Cancer Biology" at bounding box center [432, 364] width 137 height 35
click at [364, 358] on input "Toxicology and Cancer Biology" at bounding box center [369, 352] width 10 height 10
checkbox input "false"
checkbox input "true"
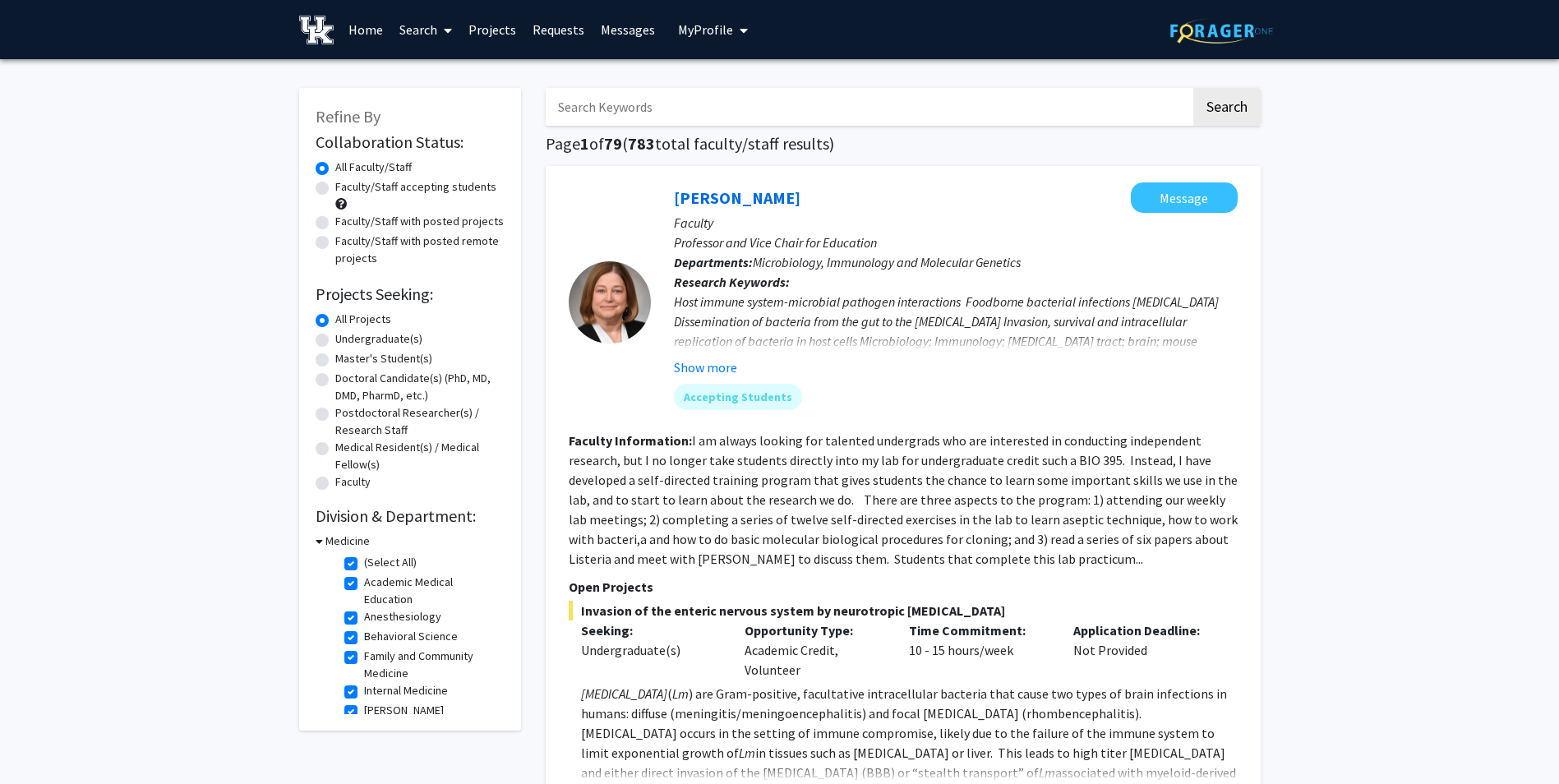
click at [364, 585] on label "Academic Medical Education" at bounding box center [432, 591] width 137 height 35
click at [364, 584] on input "Academic Medical Education" at bounding box center [369, 578] width 10 height 10
checkbox input "false"
checkbox input "true"
click at [364, 585] on label "Anesthesiology" at bounding box center [403, 582] width 77 height 17
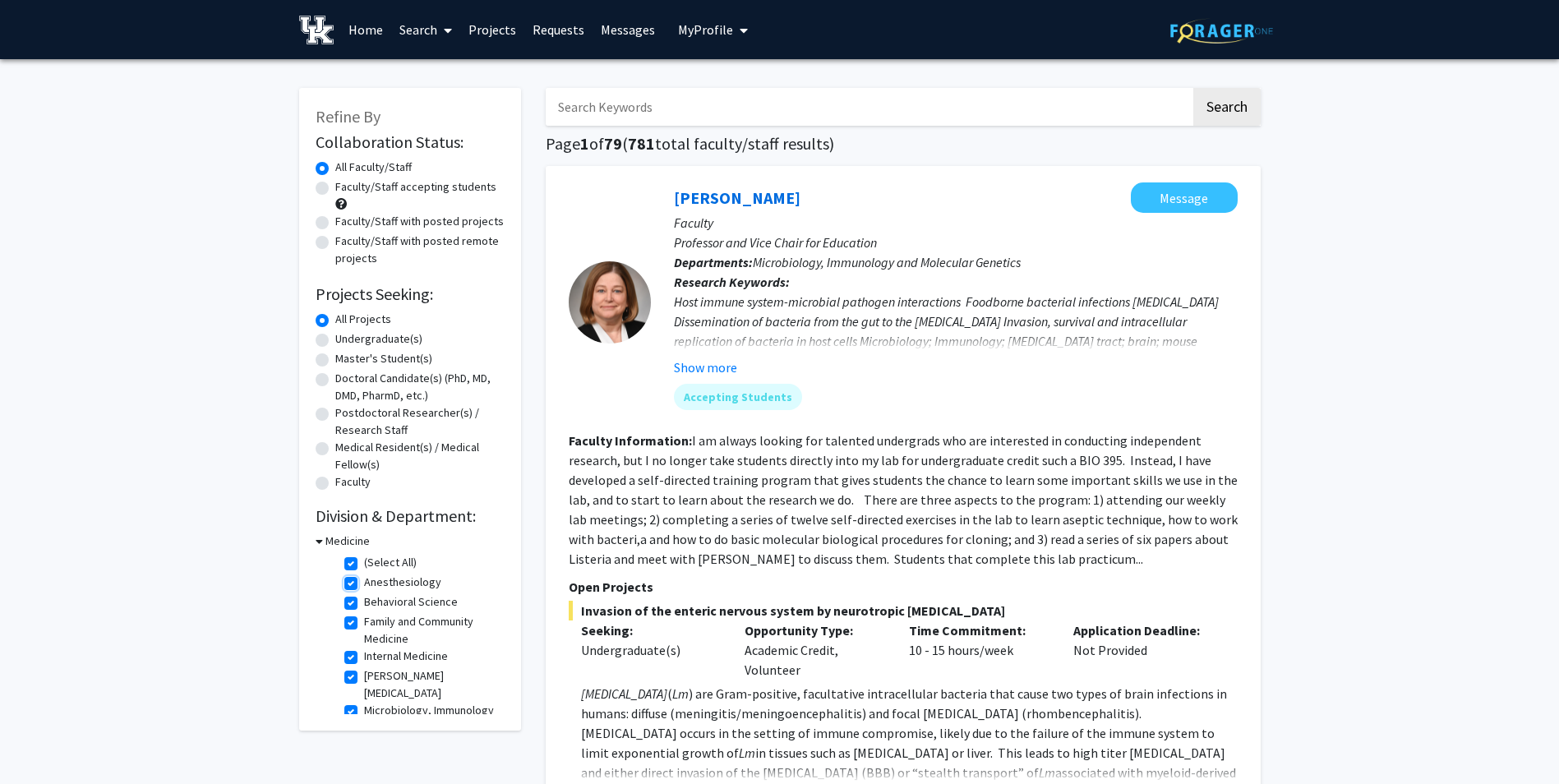
click at [364, 584] on input "Anesthesiology" at bounding box center [369, 578] width 10 height 10
checkbox input "false"
checkbox input "true"
click at [364, 663] on label "Molecular and Cellular Biochemistry" at bounding box center [432, 668] width 137 height 35
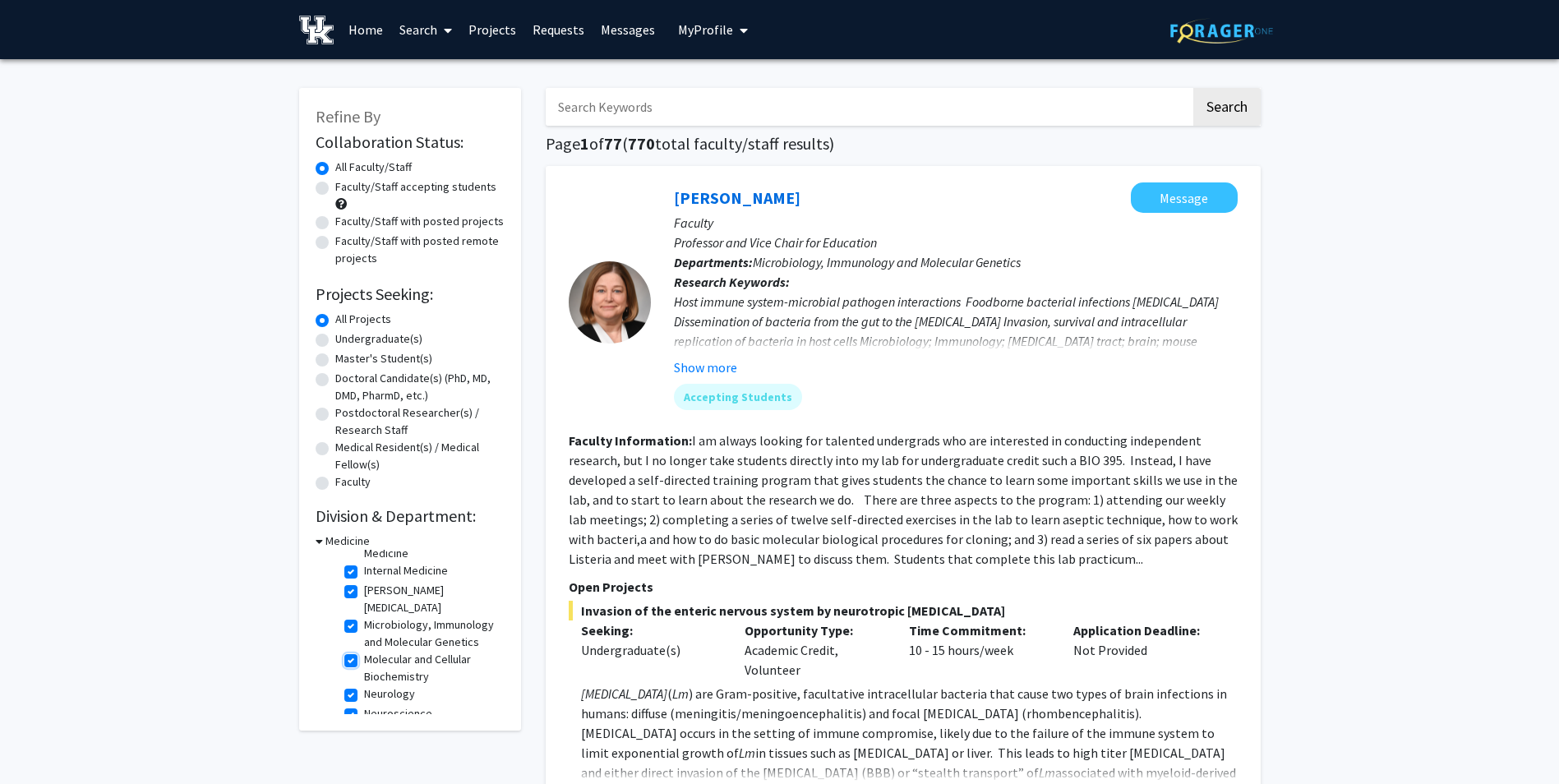
click at [364, 661] on input "Molecular and Cellular Biochemistry" at bounding box center [369, 656] width 10 height 10
checkbox input "false"
checkbox input "true"
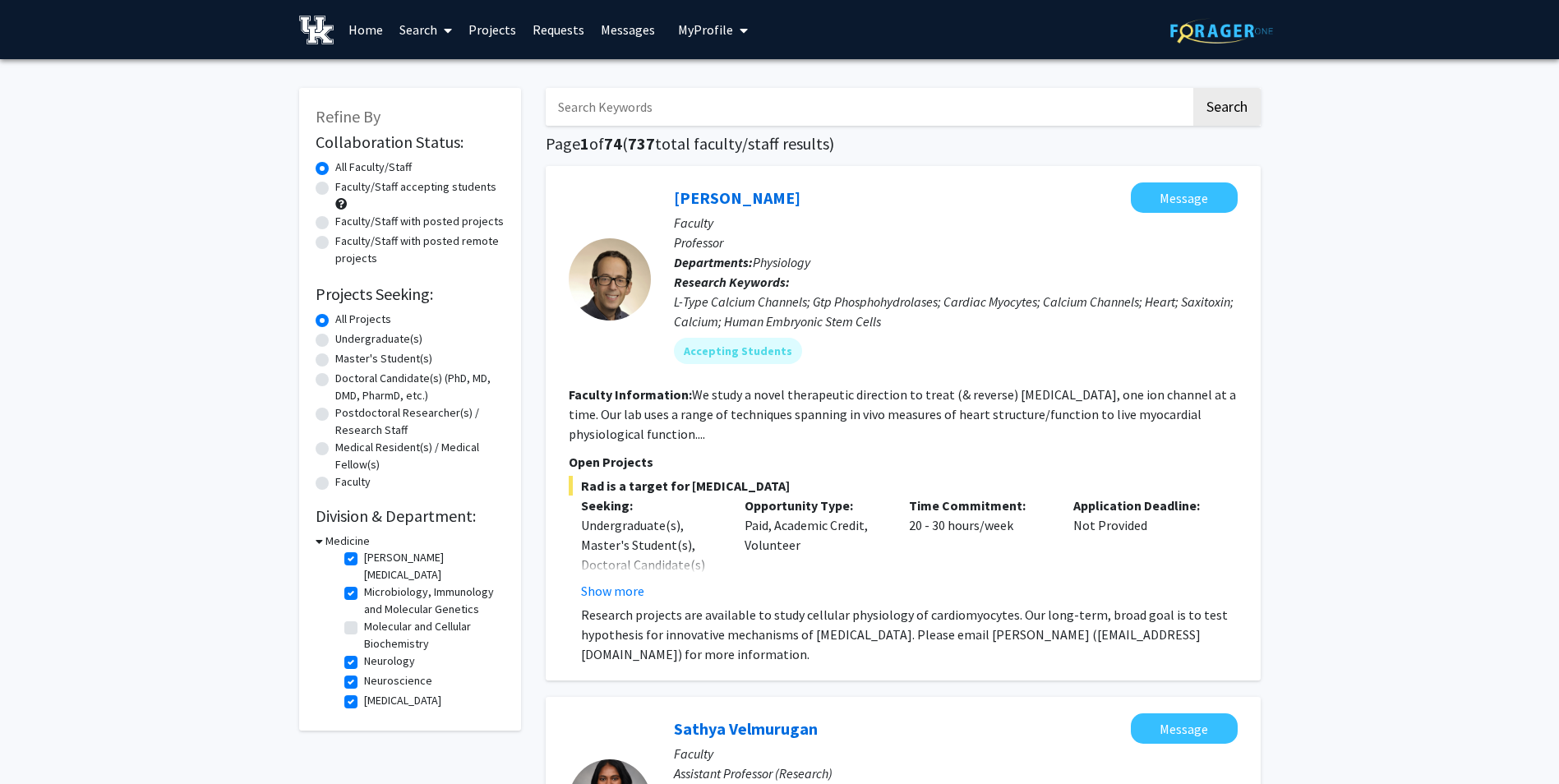
scroll to position [131, 0]
click at [364, 670] on label "Neurosurgery" at bounding box center [403, 668] width 77 height 17
click at [364, 670] on input "Neurosurgery" at bounding box center [369, 664] width 10 height 10
checkbox input "false"
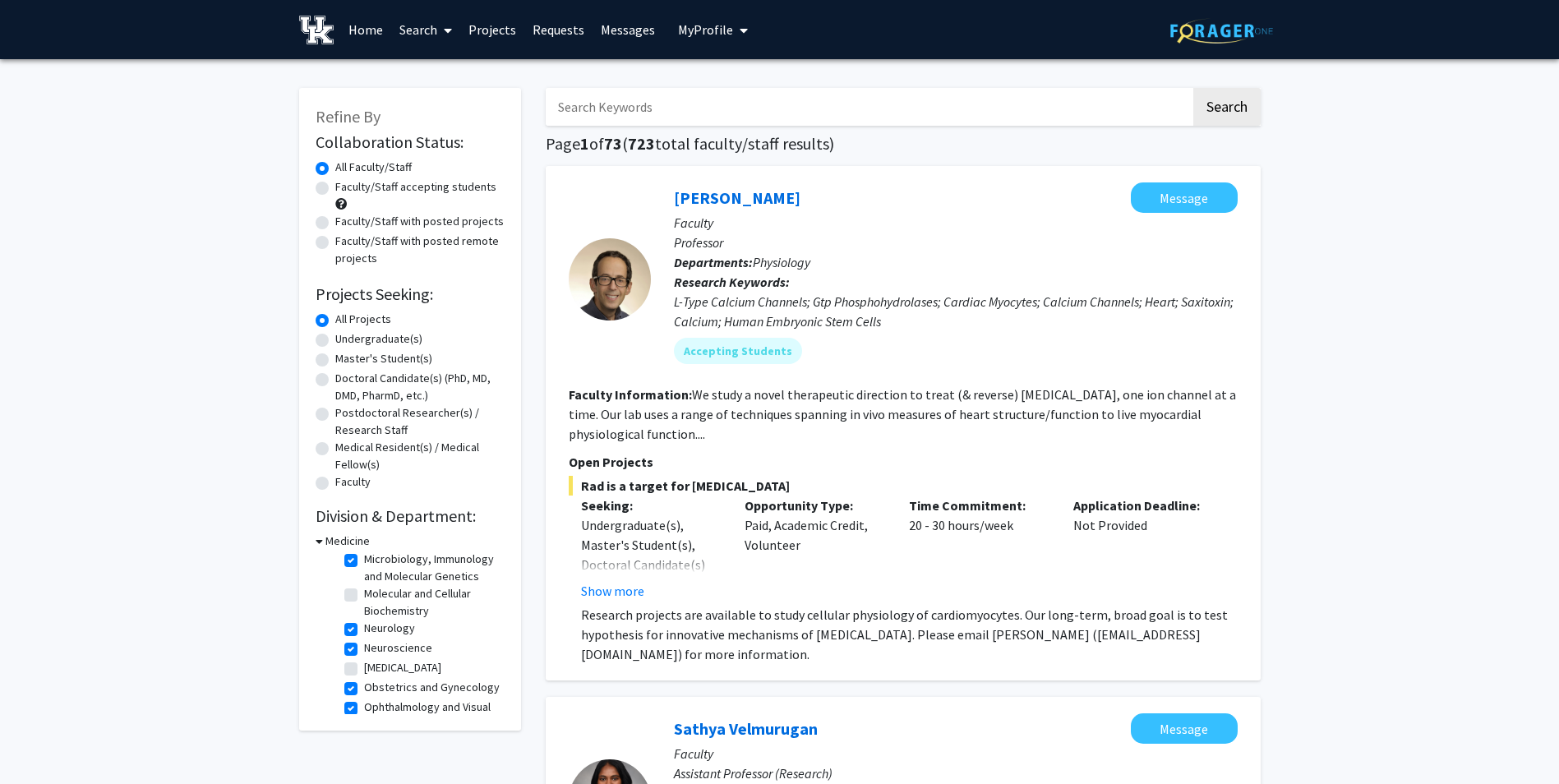
click at [364, 665] on label "Neurosurgery" at bounding box center [403, 668] width 77 height 17
click at [364, 665] on input "Neurosurgery" at bounding box center [369, 664] width 10 height 10
checkbox input "true"
click at [364, 669] on label "Obstetrics and Gynecology" at bounding box center [432, 665] width 136 height 17
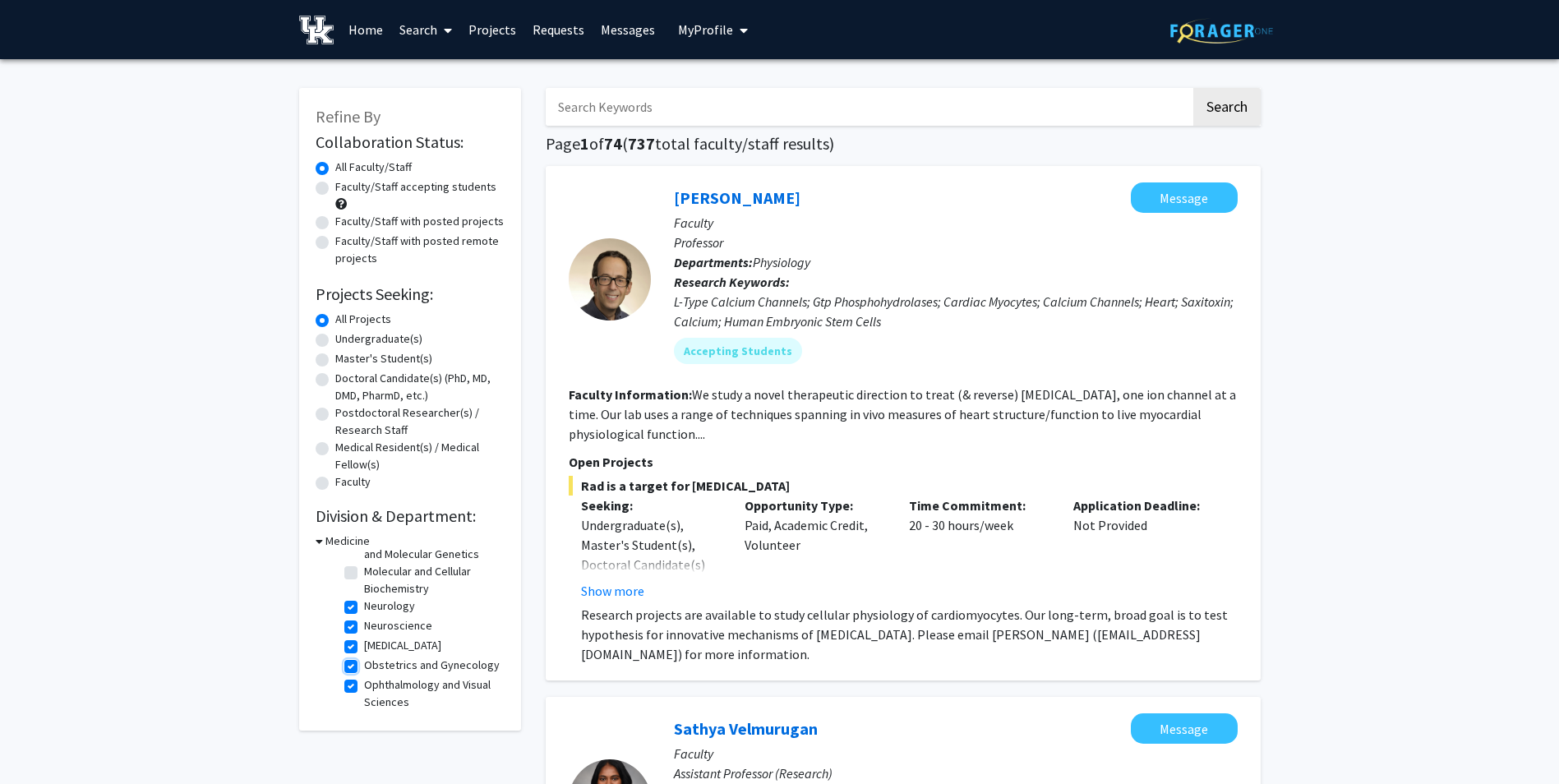
click at [364, 667] on input "Obstetrics and Gynecology" at bounding box center [369, 661] width 10 height 10
checkbox input "false"
click at [364, 597] on label "Ophthalmology and Visual Sciences" at bounding box center [432, 597] width 137 height 35
click at [364, 591] on input "Ophthalmology and Visual Sciences" at bounding box center [369, 585] width 10 height 10
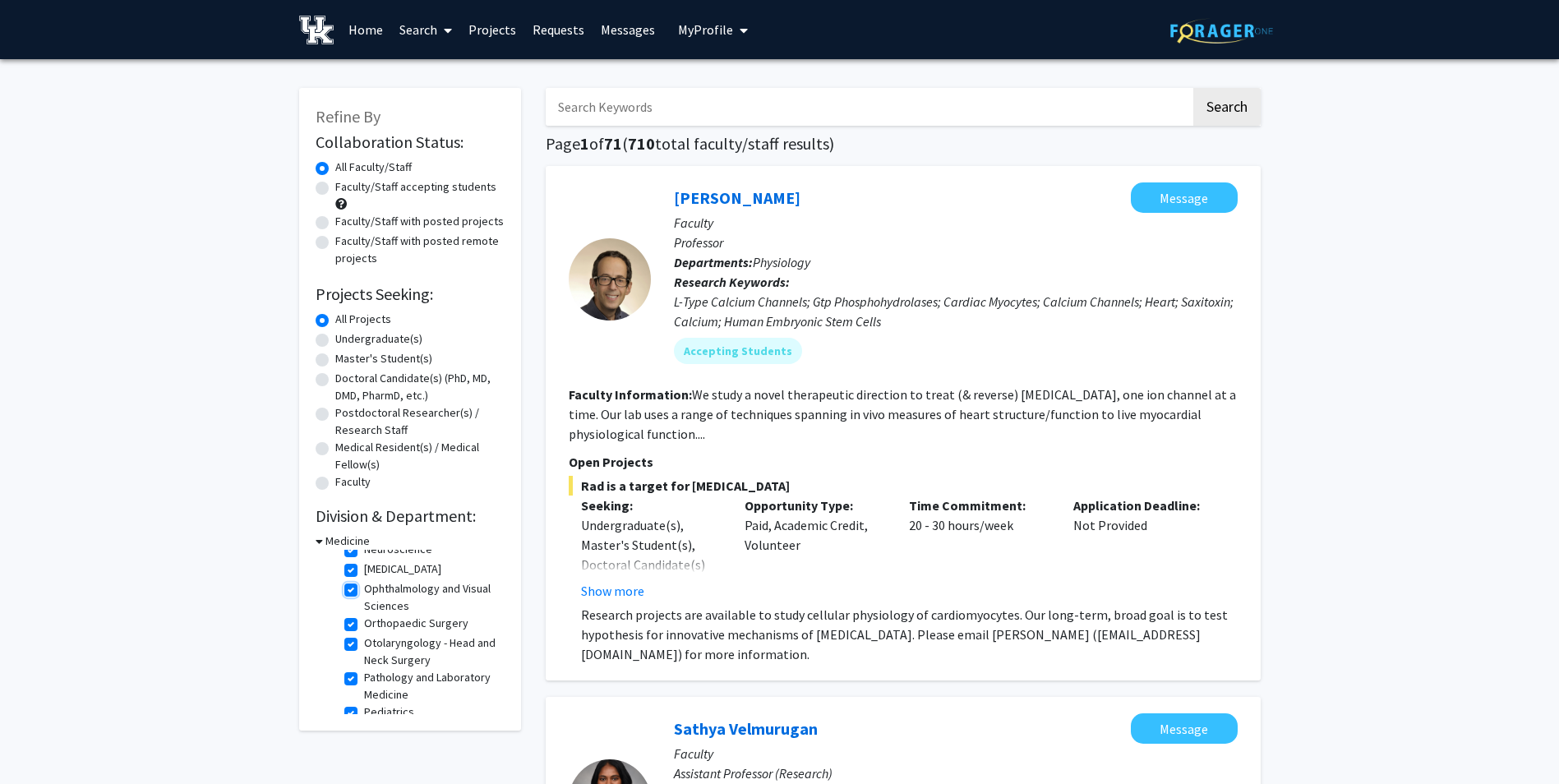
checkbox input "false"
click at [364, 672] on label "Otolaryngology - Head and Neck Surgery" at bounding box center [432, 683] width 137 height 35
click at [364, 672] on input "Otolaryngology - Head and Neck Surgery" at bounding box center [369, 671] width 10 height 10
checkbox input "false"
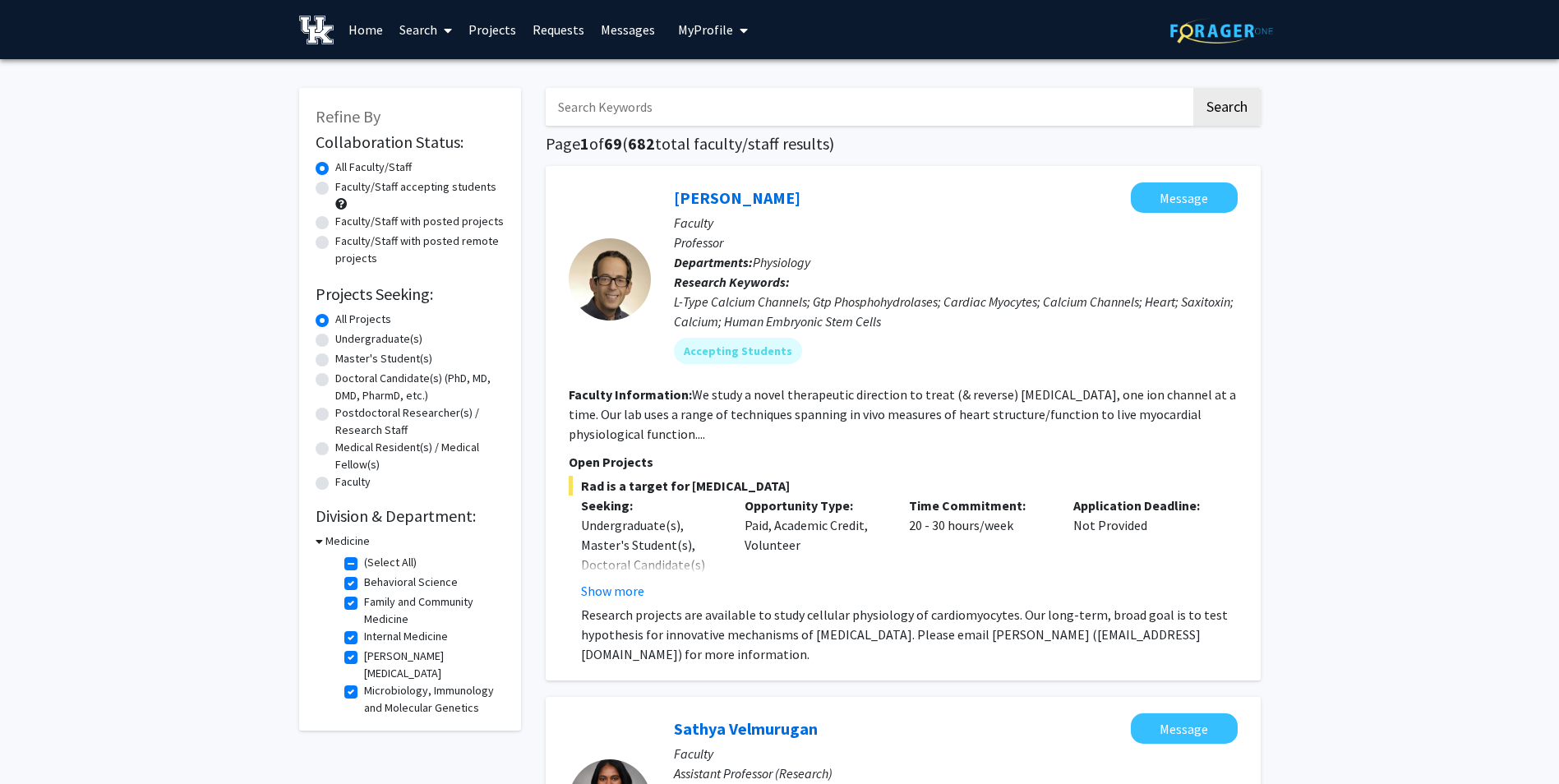
scroll to position [164, 0]
click at [364, 656] on label "Orthopaedic Surgery" at bounding box center [416, 655] width 105 height 17
click at [364, 656] on input "Orthopaedic Surgery" at bounding box center [369, 651] width 10 height 10
checkbox input "false"
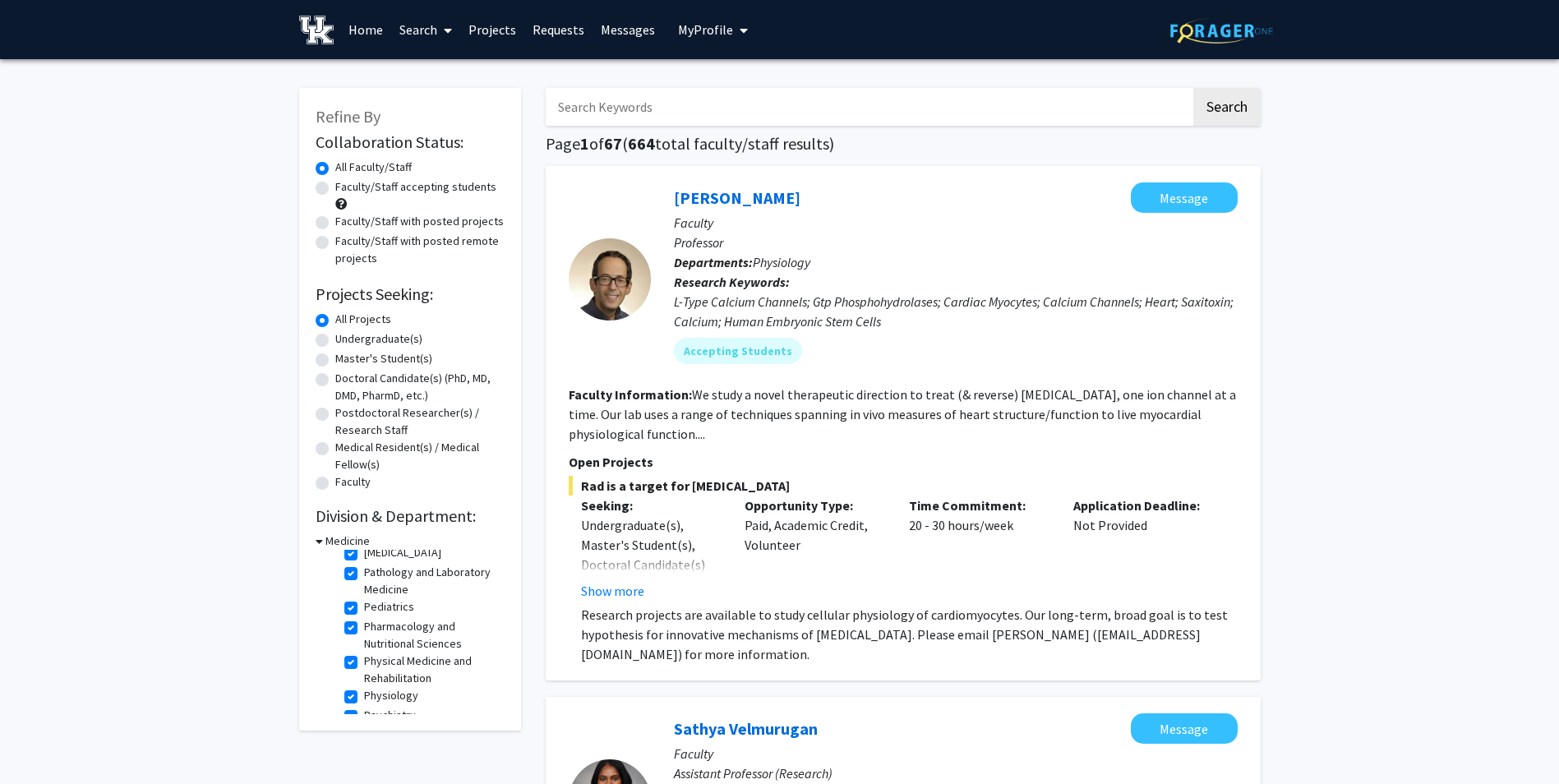
click at [364, 699] on label "Physiology" at bounding box center [391, 695] width 54 height 17
click at [364, 698] on input "Physiology" at bounding box center [369, 692] width 10 height 10
checkbox input "false"
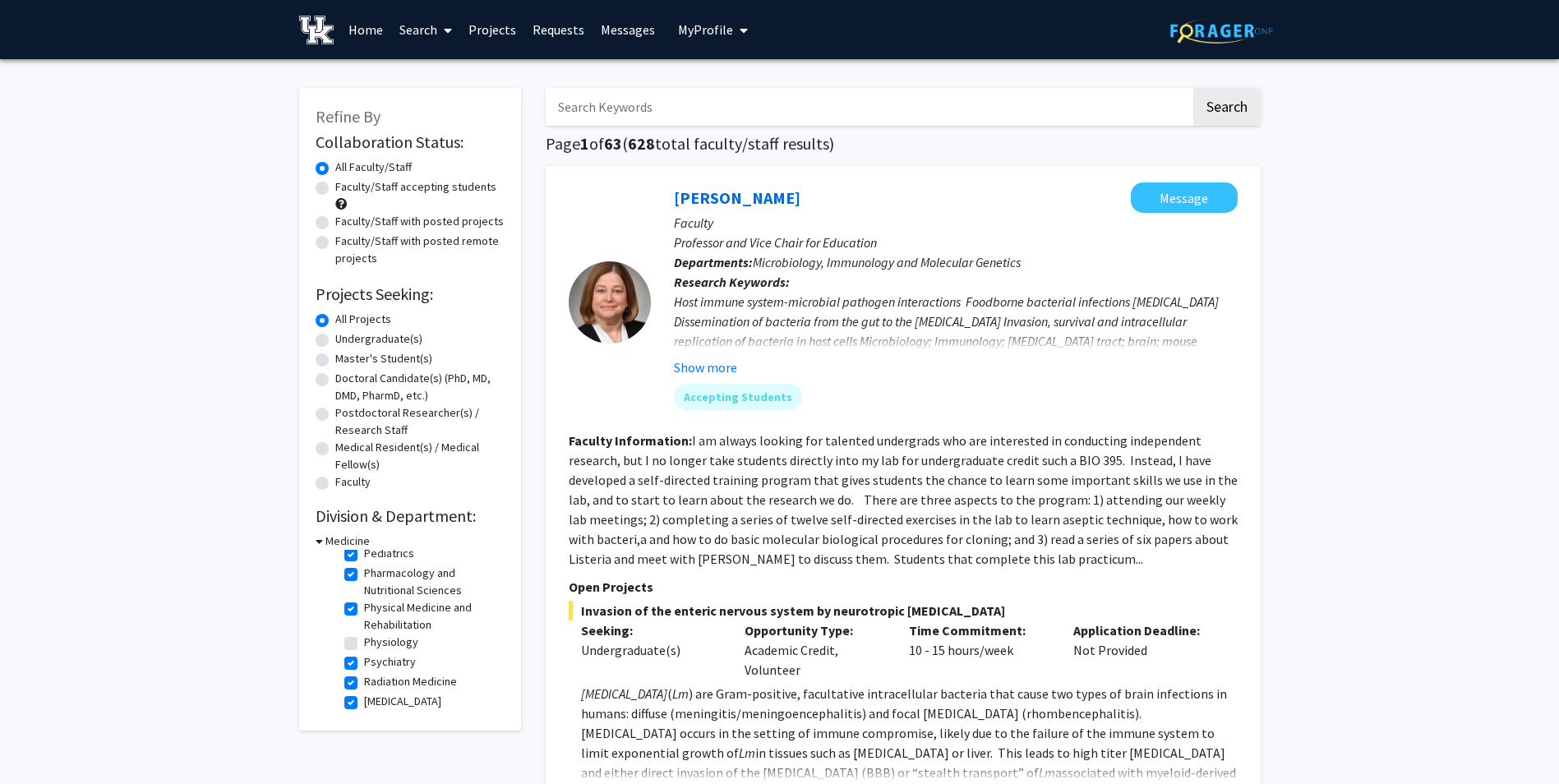
scroll to position [328, 0]
click at [364, 638] on label "Psychiatry" at bounding box center [390, 633] width 52 height 17
click at [364, 635] on input "Psychiatry" at bounding box center [369, 629] width 10 height 10
checkbox input "false"
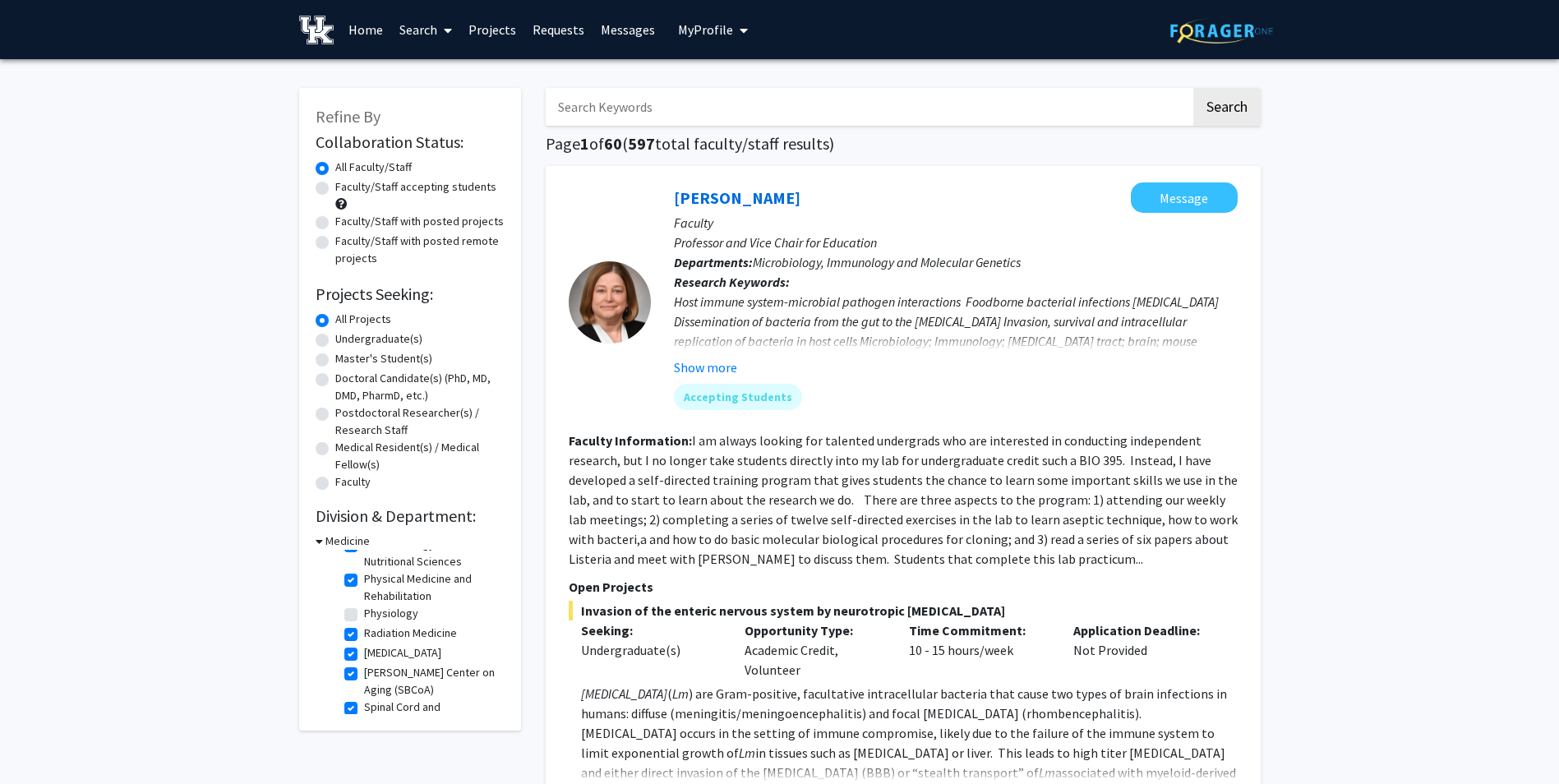
click at [364, 635] on label "Radiation Medicine" at bounding box center [411, 633] width 92 height 17
click at [364, 635] on input "Radiation Medicine" at bounding box center [369, 629] width 10 height 10
checkbox input "false"
click at [364, 638] on label "Radiology" at bounding box center [403, 633] width 77 height 17
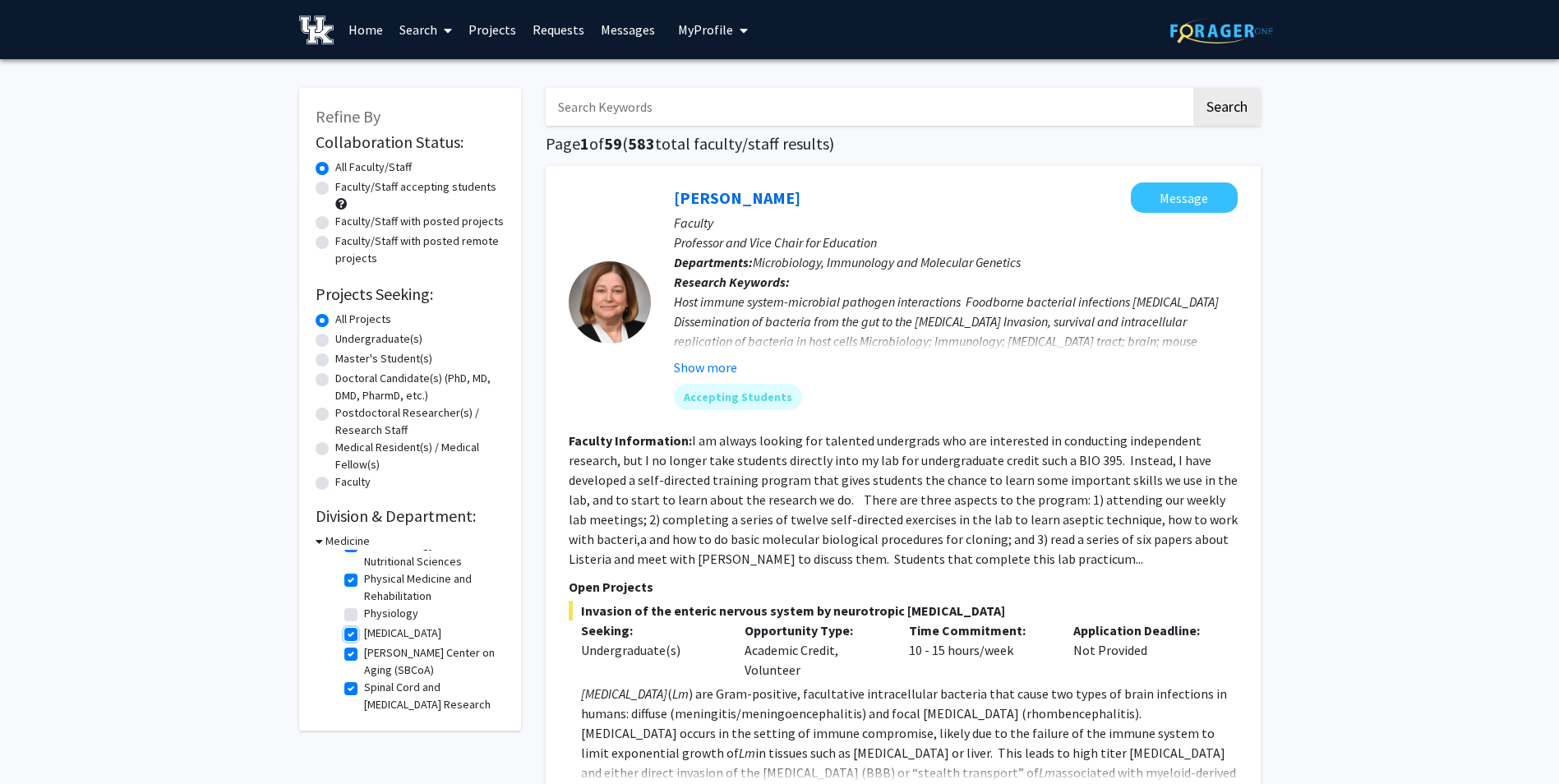
click at [364, 635] on input "Radiology" at bounding box center [369, 629] width 10 height 10
checkbox input "false"
click at [364, 673] on label "Spinal Cord and Brain Injury Research Center, Neuroscience Research Priority Ar…" at bounding box center [432, 693] width 137 height 69
click at [364, 670] on input "Spinal Cord and Brain Injury Research Center, Neuroscience Research Priority Ar…" at bounding box center [369, 664] width 10 height 10
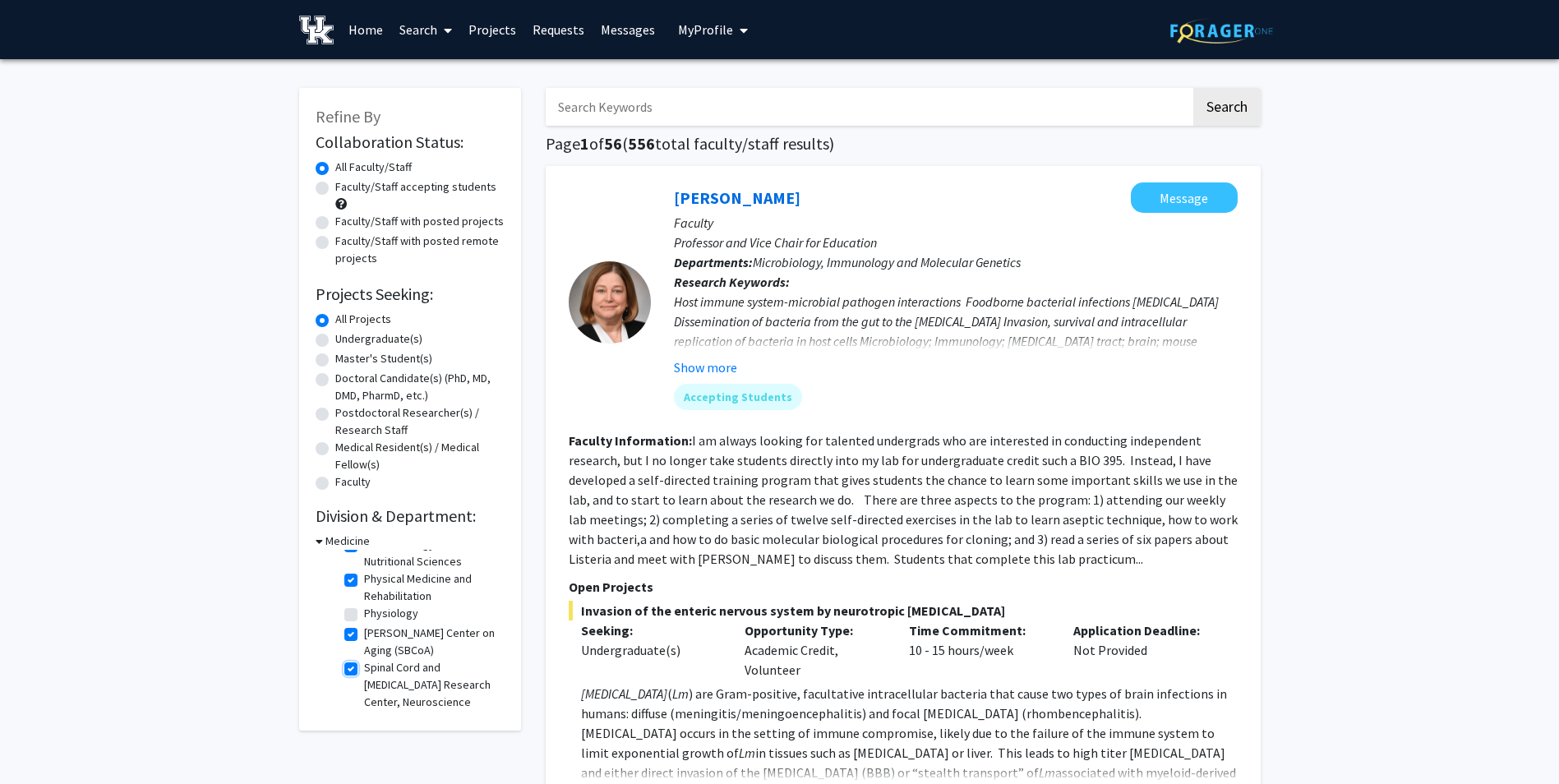
checkbox input "false"
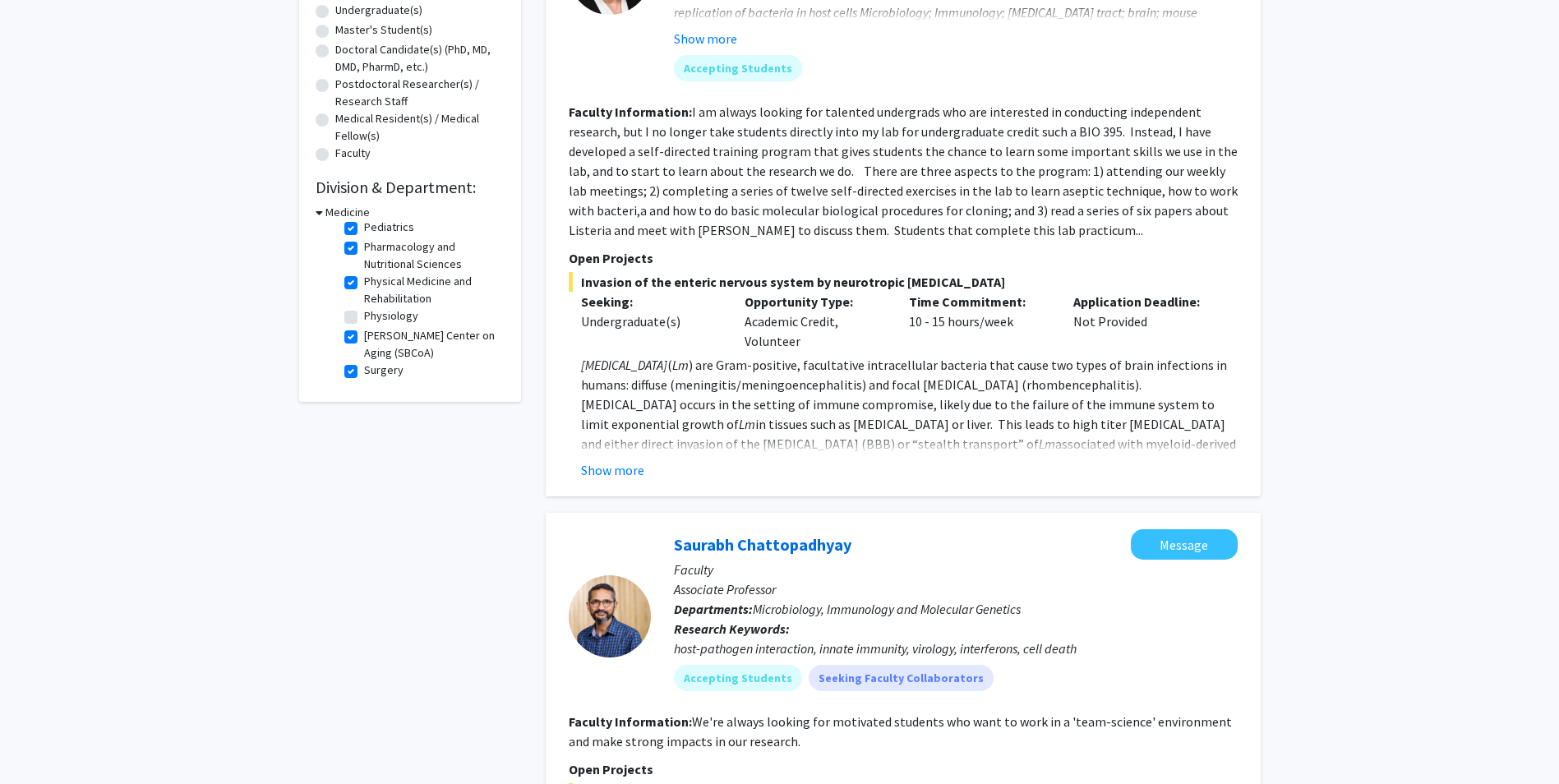
click at [364, 368] on label "Surgery" at bounding box center [384, 370] width 40 height 17
click at [364, 368] on input "Surgery" at bounding box center [369, 366] width 10 height 10
checkbox input "false"
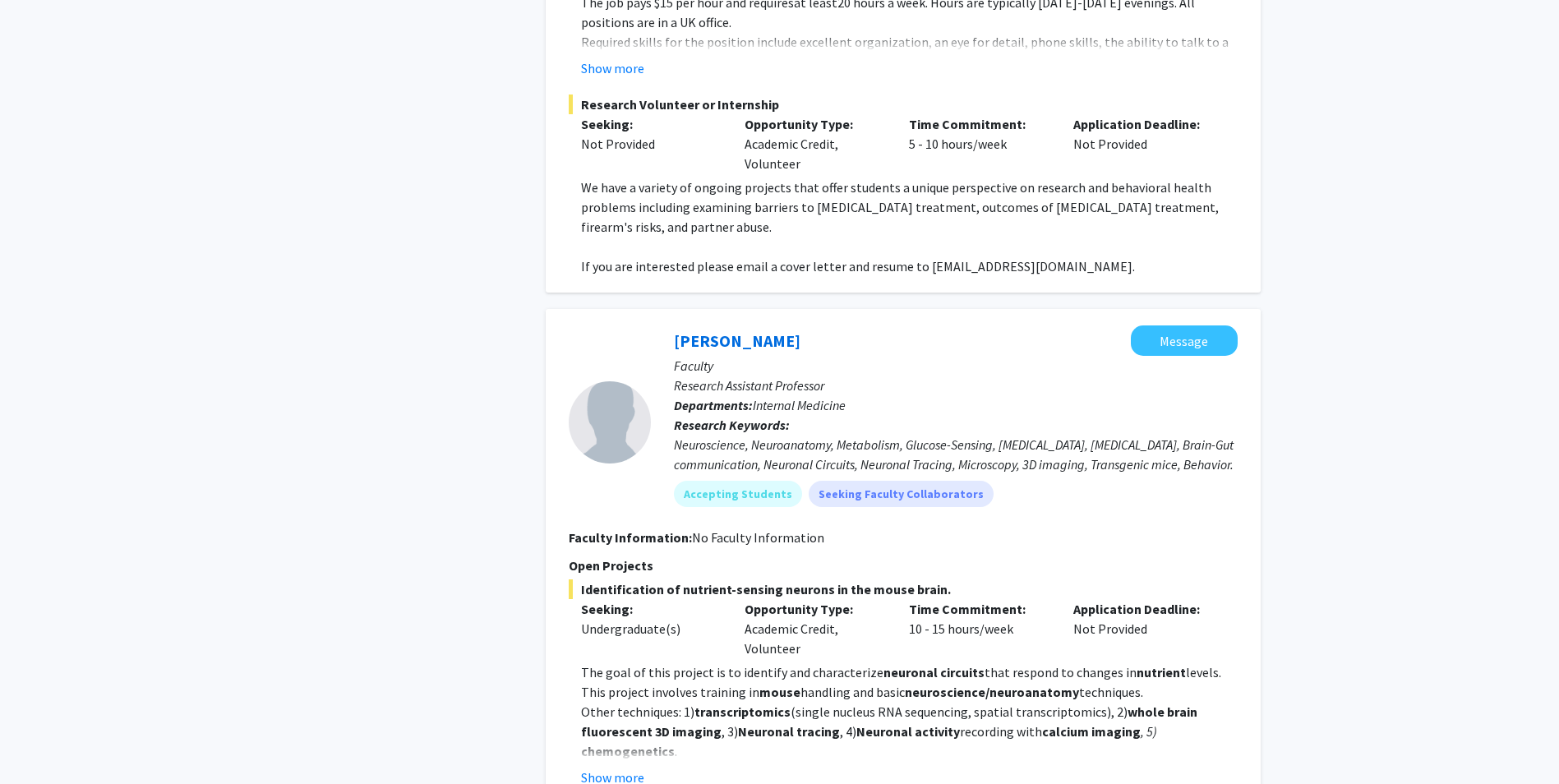
scroll to position [1150, 0]
click at [620, 767] on button "Show more" at bounding box center [612, 776] width 63 height 20
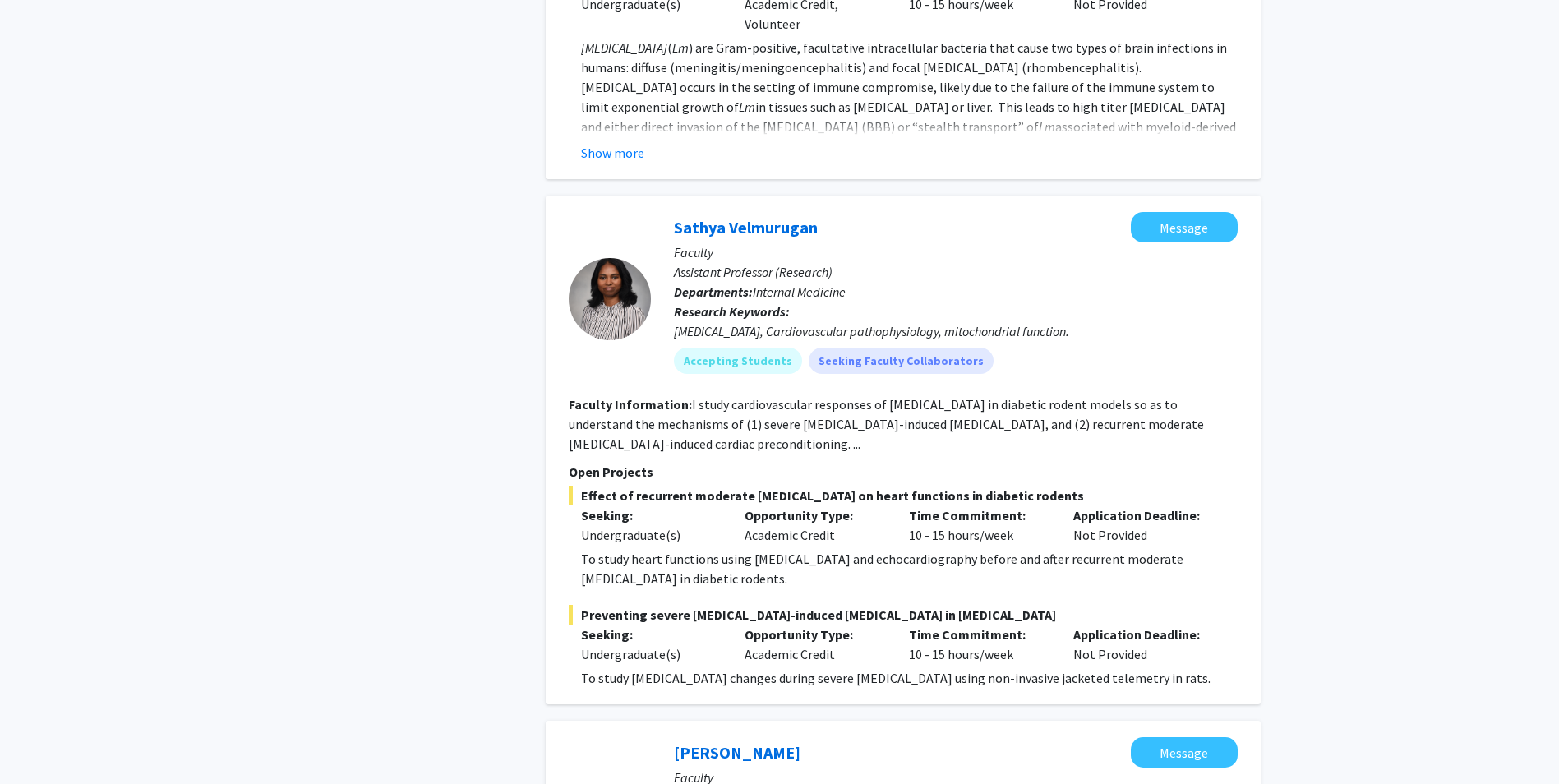
scroll to position [2523, 0]
